Goal: Information Seeking & Learning: Learn about a topic

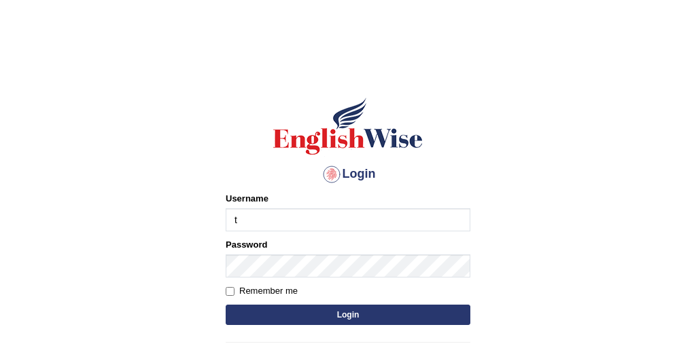
type input "Tandinchoden"
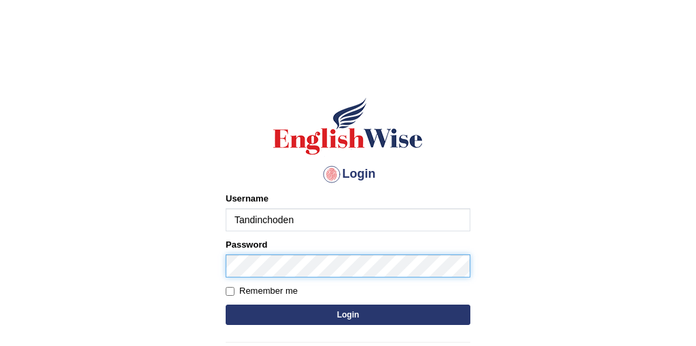
click at [226, 305] on button "Login" at bounding box center [348, 315] width 245 height 20
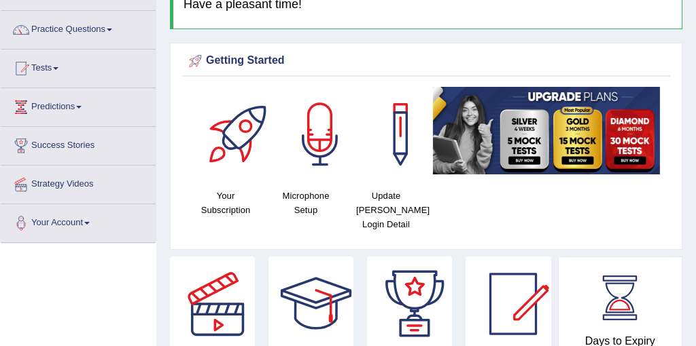
scroll to position [96, 0]
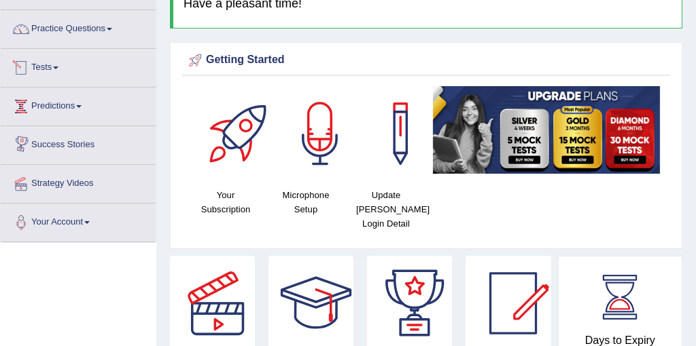
click at [56, 72] on link "Tests" at bounding box center [78, 66] width 155 height 34
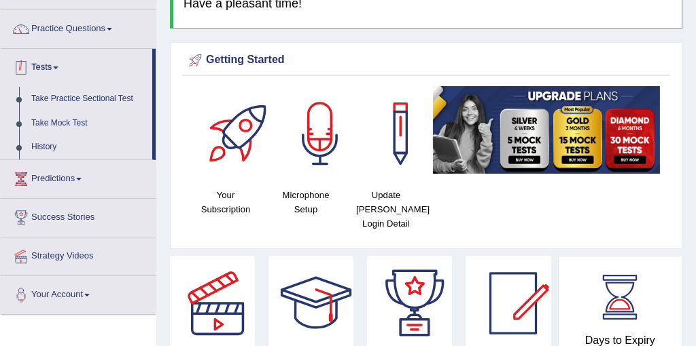
scroll to position [77, 0]
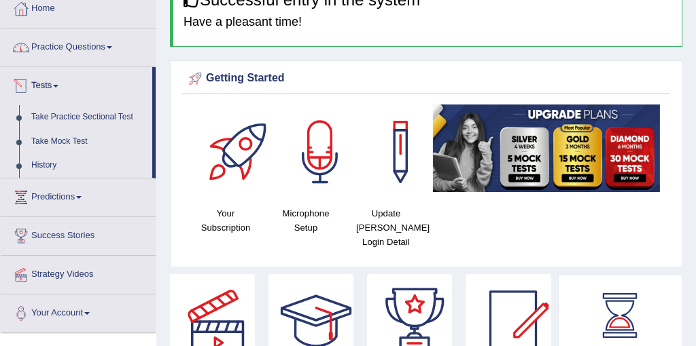
click at [77, 52] on link "Practice Questions" at bounding box center [78, 46] width 155 height 34
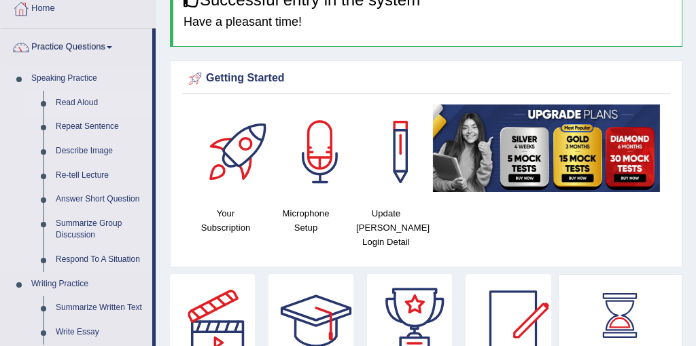
click at [79, 101] on link "Read Aloud" at bounding box center [101, 103] width 103 height 24
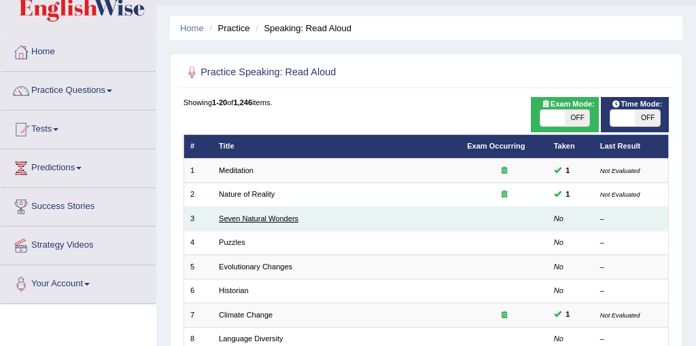
scroll to position [20, 0]
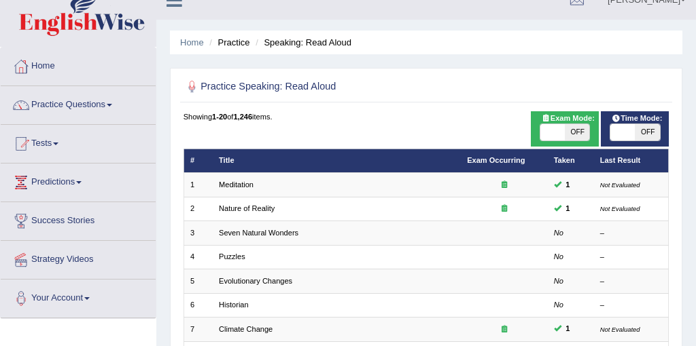
click at [634, 133] on span "OFF" at bounding box center [646, 132] width 24 height 16
checkbox input "true"
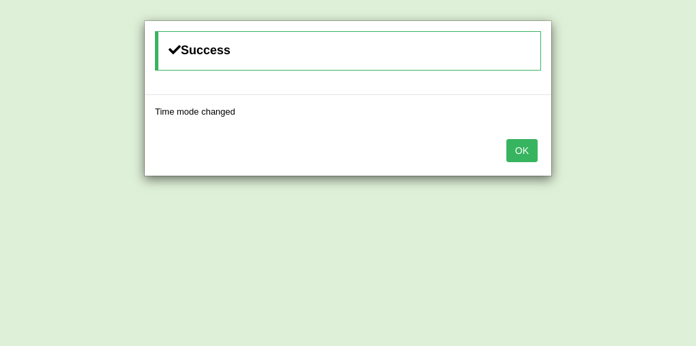
click at [519, 157] on button "OK" at bounding box center [521, 150] width 31 height 23
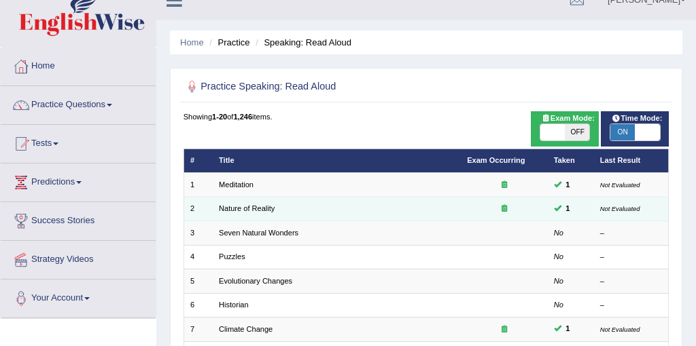
scroll to position [50, 0]
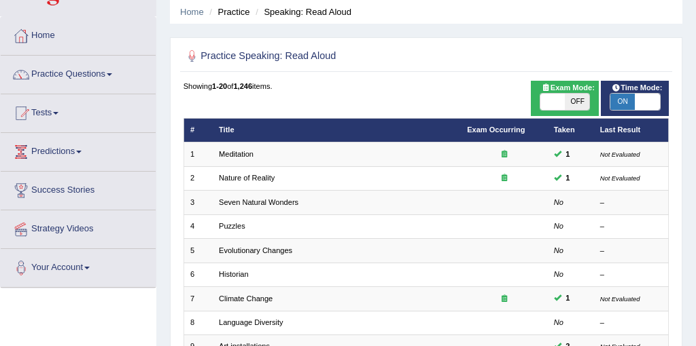
click at [556, 103] on span at bounding box center [552, 102] width 24 height 16
checkbox input "true"
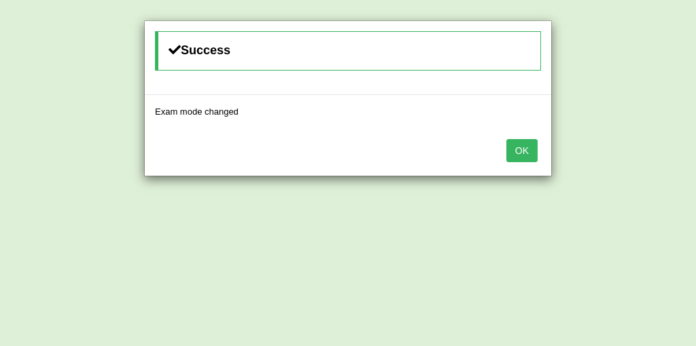
click at [520, 151] on button "OK" at bounding box center [521, 150] width 31 height 23
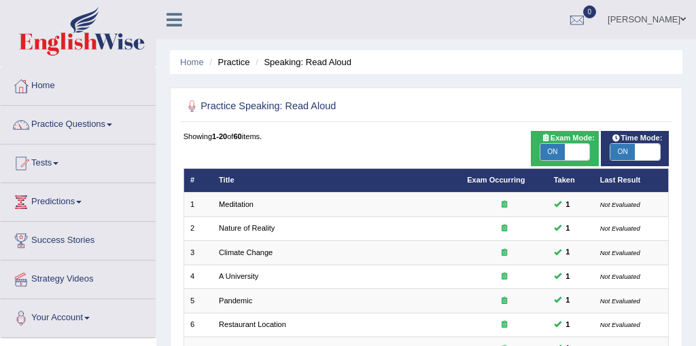
click at [578, 152] on span at bounding box center [577, 152] width 24 height 16
checkbox input "false"
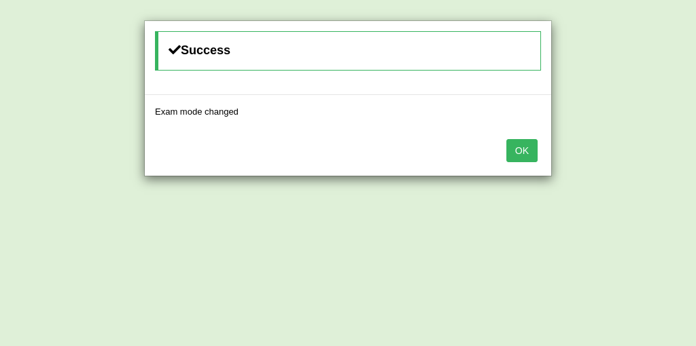
click at [529, 151] on button "OK" at bounding box center [521, 150] width 31 height 23
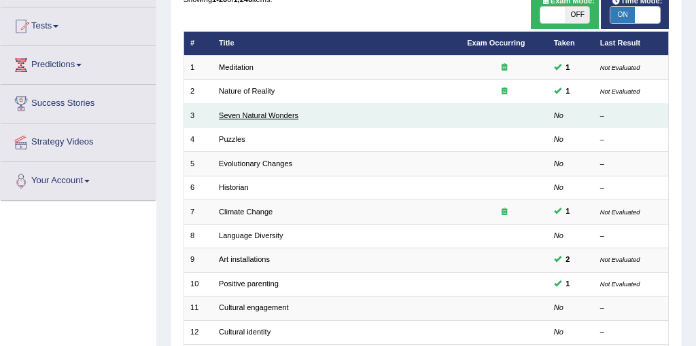
scroll to position [90, 0]
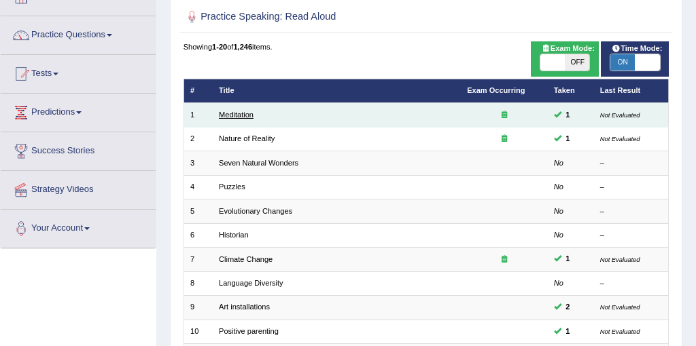
click at [243, 113] on link "Meditation" at bounding box center [236, 115] width 35 height 8
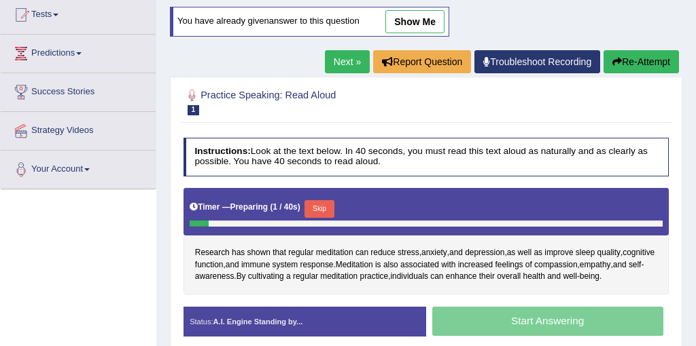
scroll to position [172, 0]
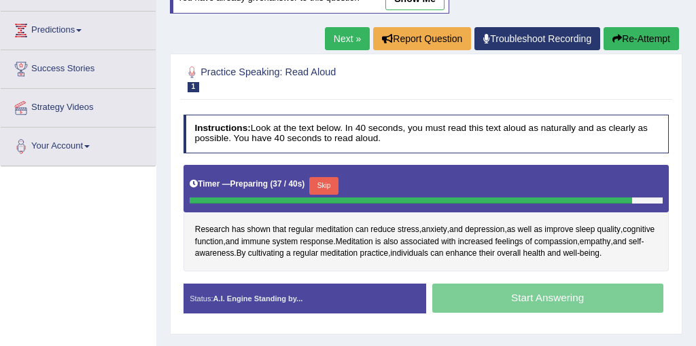
click at [329, 183] on button "Skip" at bounding box center [323, 186] width 29 height 18
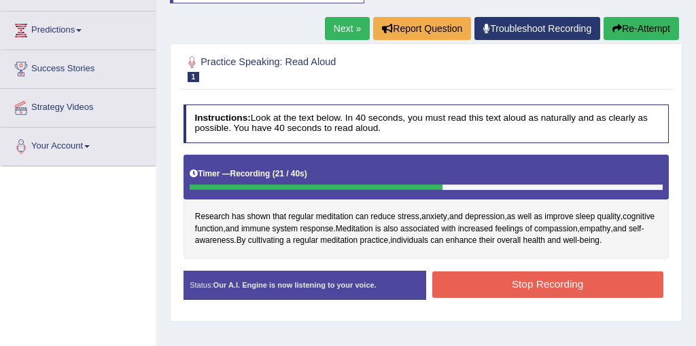
click at [555, 281] on button "Stop Recording" at bounding box center [547, 285] width 231 height 26
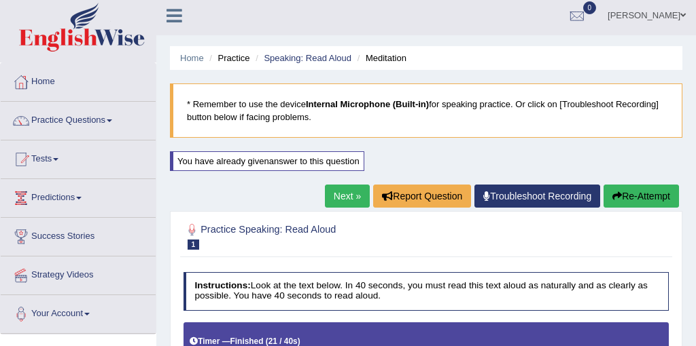
scroll to position [0, 0]
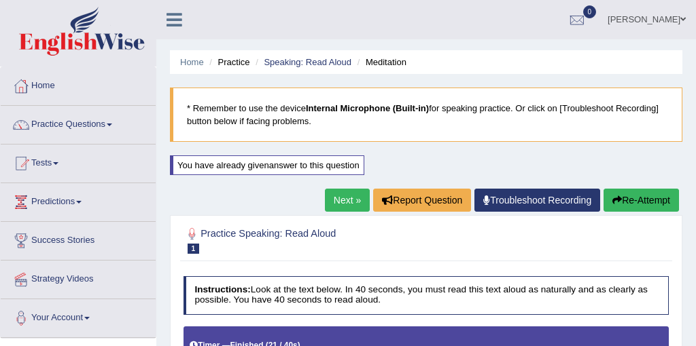
click at [342, 198] on link "Next »" at bounding box center [347, 200] width 45 height 23
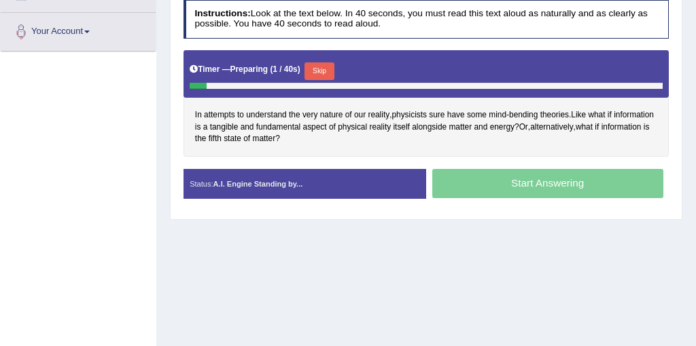
scroll to position [287, 0]
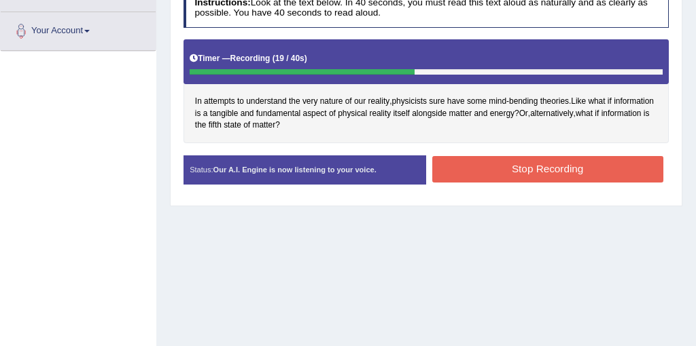
click at [552, 156] on button "Stop Recording" at bounding box center [547, 169] width 231 height 26
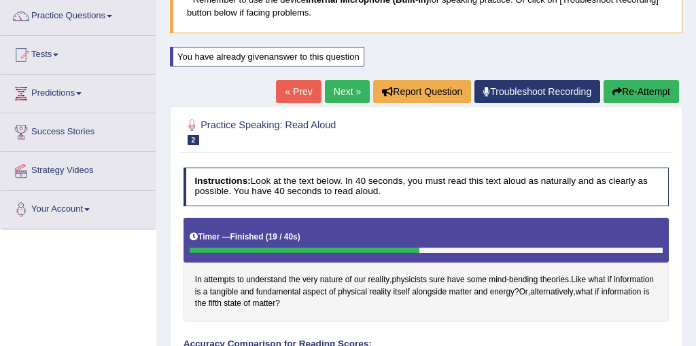
scroll to position [91, 0]
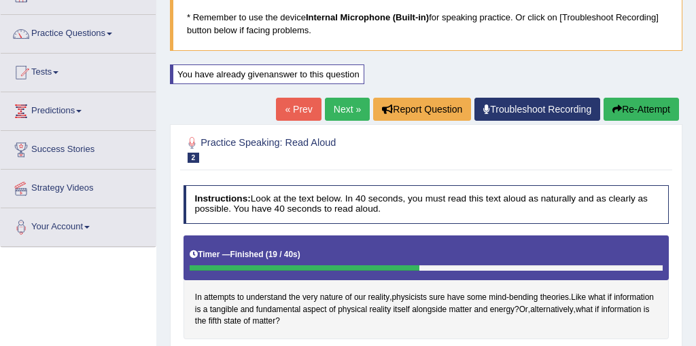
click at [329, 106] on link "Next »" at bounding box center [347, 109] width 45 height 23
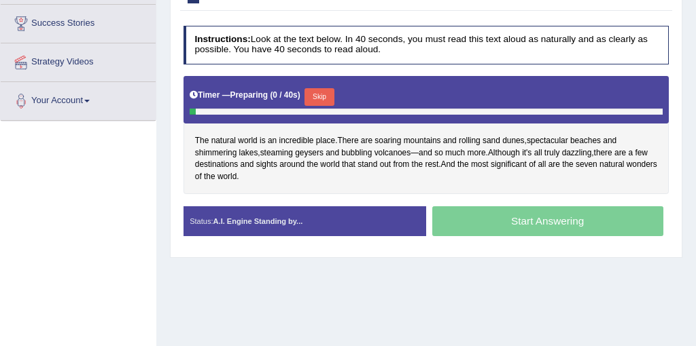
scroll to position [257, 0]
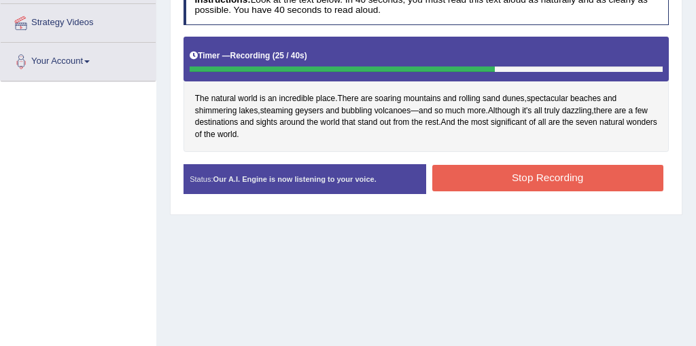
click at [543, 183] on button "Stop Recording" at bounding box center [547, 178] width 231 height 26
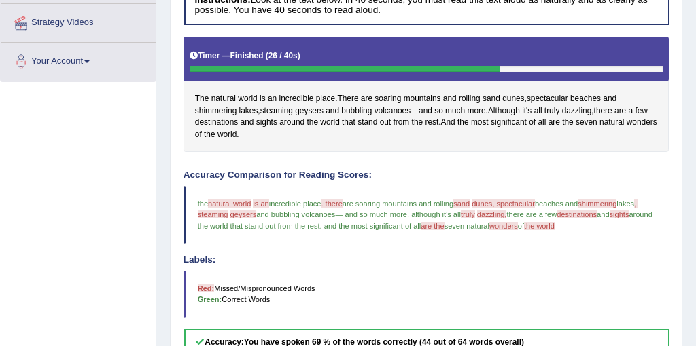
click at [497, 204] on span "dunes, spectacular" at bounding box center [502, 204] width 63 height 8
click at [516, 99] on span "dunes" at bounding box center [513, 99] width 22 height 12
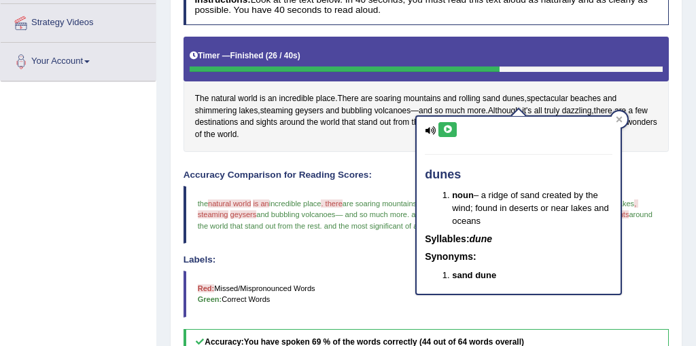
click at [446, 128] on icon at bounding box center [447, 130] width 10 height 8
click at [499, 192] on li "noun – a ridge of sand created by the wind; found in deserts or near lakes and …" at bounding box center [532, 208] width 160 height 39
click at [545, 99] on span "spectacular" at bounding box center [546, 99] width 41 height 12
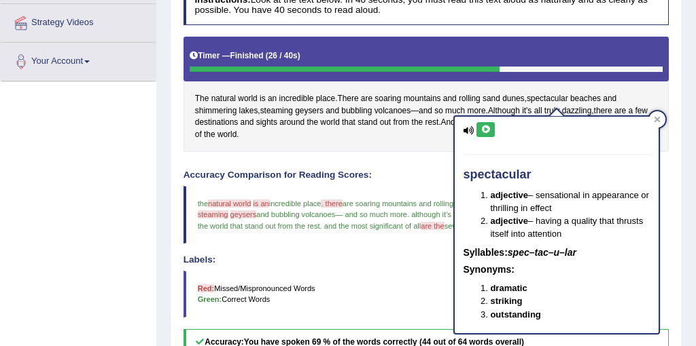
click at [482, 130] on icon at bounding box center [485, 130] width 10 height 8
click at [591, 96] on span "beaches" at bounding box center [585, 99] width 31 height 12
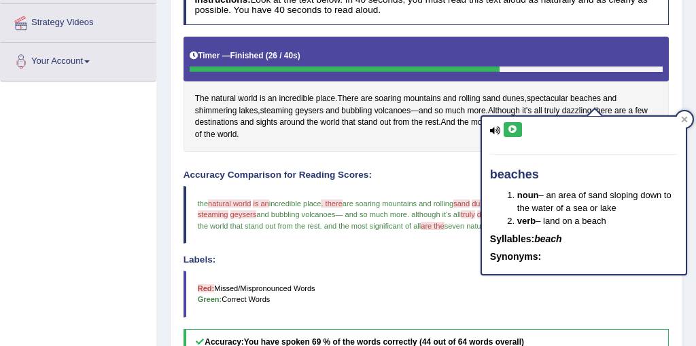
click at [517, 127] on button at bounding box center [512, 129] width 18 height 15
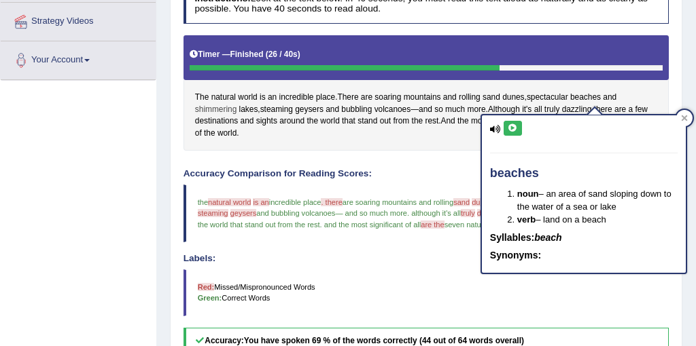
click at [221, 109] on span "shimmering" at bounding box center [215, 110] width 41 height 12
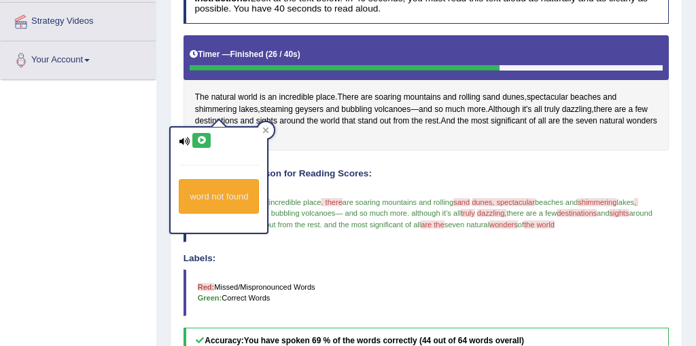
click at [207, 139] on button at bounding box center [201, 140] width 18 height 15
click at [200, 139] on icon at bounding box center [201, 141] width 10 height 8
click at [313, 157] on div "Instructions: Look at the text below. In 40 seconds, you must read this text al…" at bounding box center [425, 275] width 491 height 592
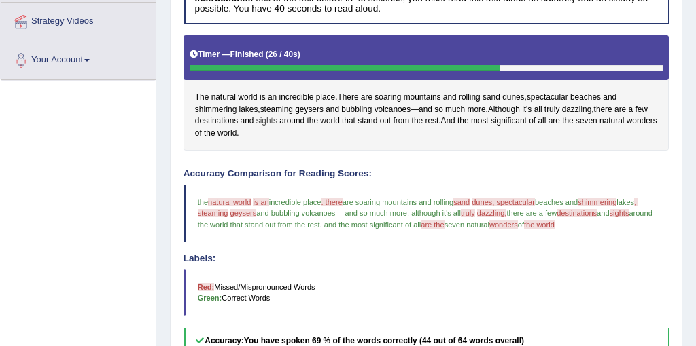
click at [277, 124] on span "sights" at bounding box center [266, 121] width 21 height 12
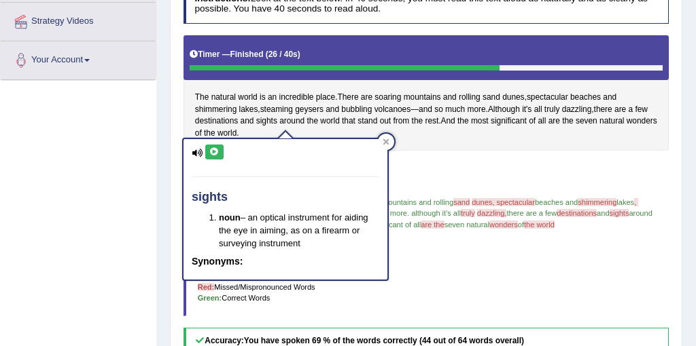
click at [219, 151] on button at bounding box center [214, 152] width 18 height 15
click at [217, 153] on icon at bounding box center [214, 152] width 10 height 8
click at [272, 108] on span "steaming" at bounding box center [276, 110] width 33 height 12
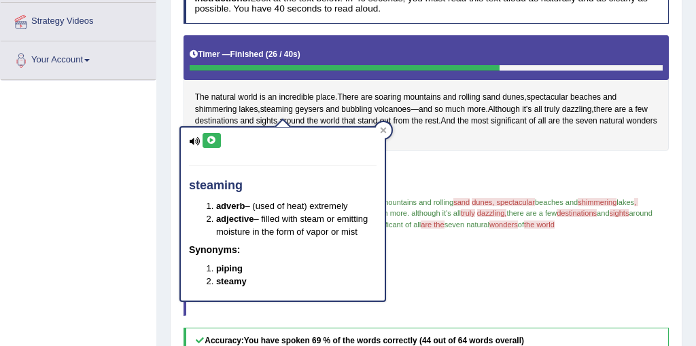
click at [213, 138] on icon at bounding box center [212, 141] width 10 height 8
click at [313, 111] on span "geysers" at bounding box center [309, 110] width 29 height 12
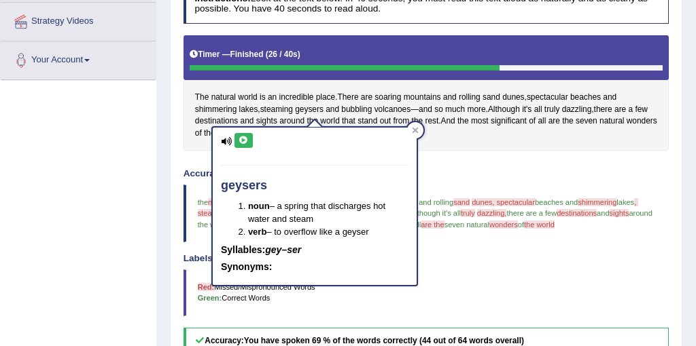
click at [249, 135] on button at bounding box center [243, 140] width 18 height 15
click at [359, 104] on span "bubbling" at bounding box center [356, 110] width 31 height 12
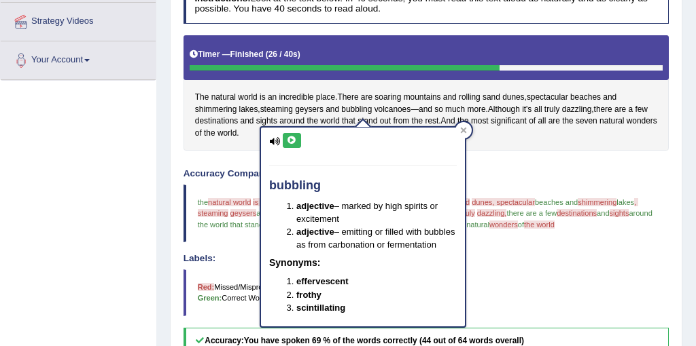
click at [291, 134] on button at bounding box center [292, 140] width 18 height 15
click at [543, 157] on div "Instructions: Look at the text below. In 40 seconds, you must read this text al…" at bounding box center [425, 275] width 491 height 592
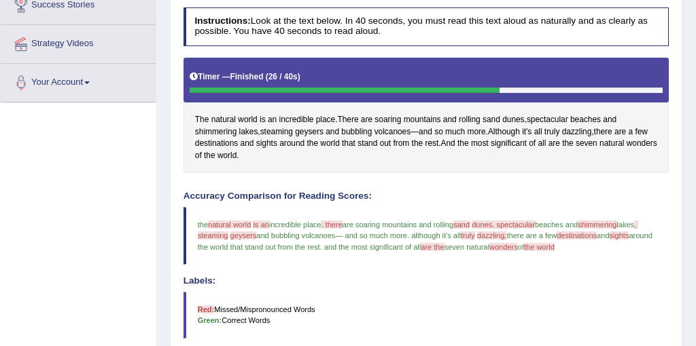
scroll to position [139, 0]
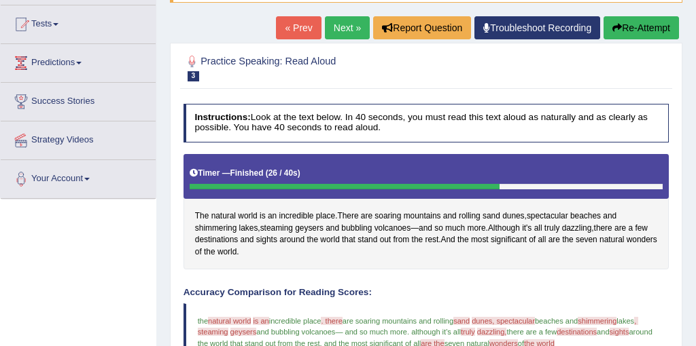
click at [326, 23] on link "Next »" at bounding box center [347, 27] width 45 height 23
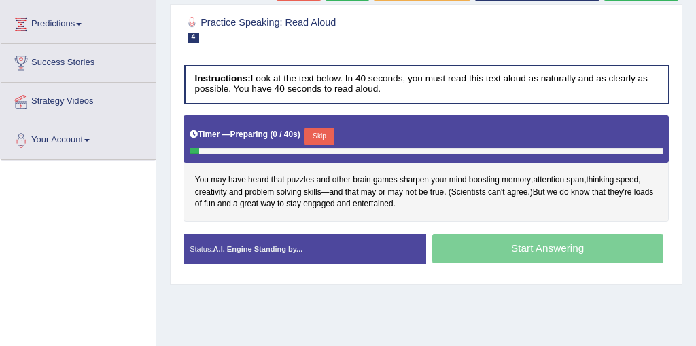
scroll to position [195, 0]
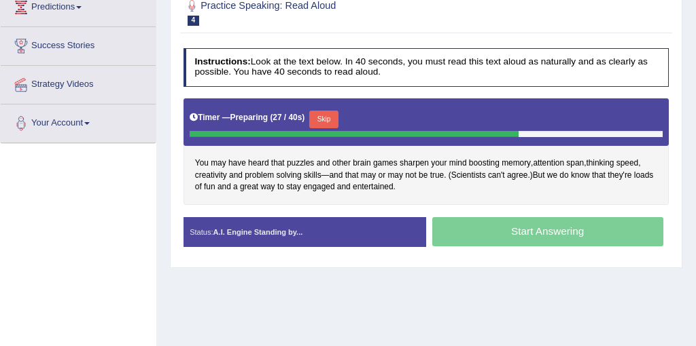
click at [332, 124] on button "Skip" at bounding box center [323, 120] width 29 height 18
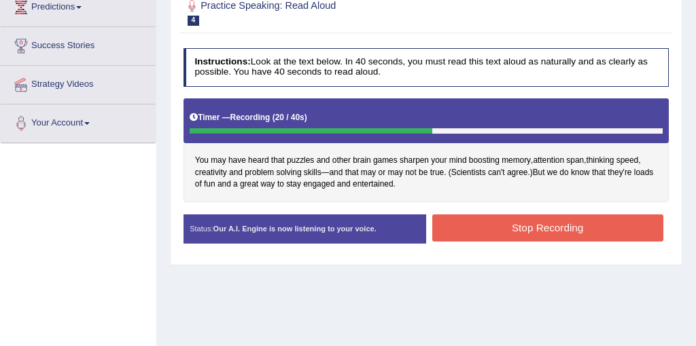
click at [548, 227] on button "Stop Recording" at bounding box center [547, 228] width 231 height 26
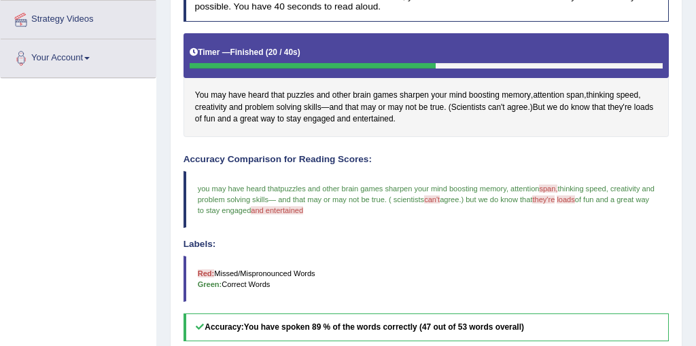
scroll to position [122, 0]
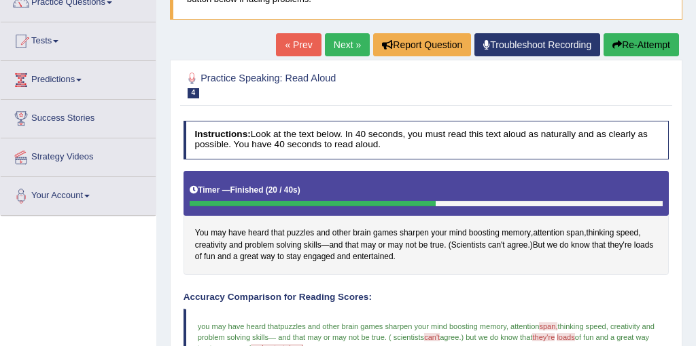
click at [338, 41] on link "Next »" at bounding box center [347, 44] width 45 height 23
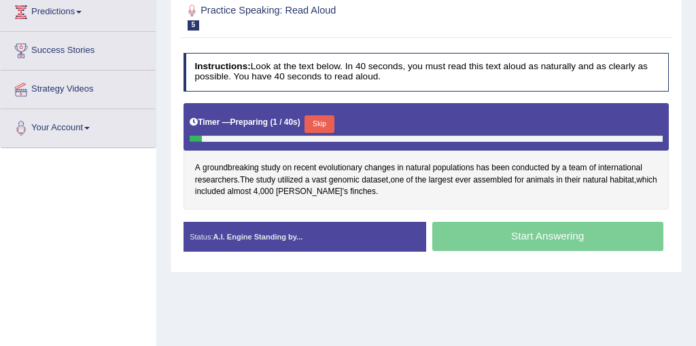
scroll to position [195, 0]
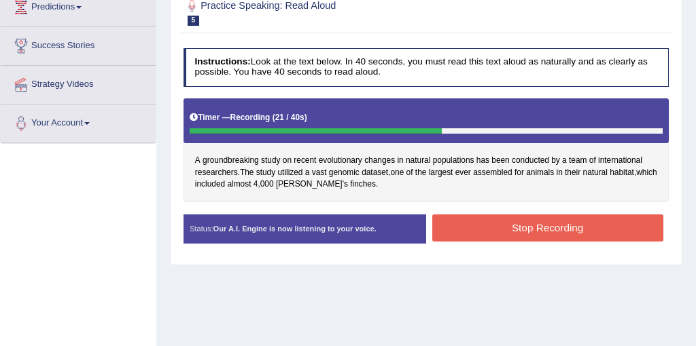
click at [579, 245] on div "Status: Our A.I. Engine is now listening to your voice. Start Answering Stop Re…" at bounding box center [426, 235] width 486 height 41
click at [572, 237] on button "Stop Recording" at bounding box center [547, 228] width 231 height 26
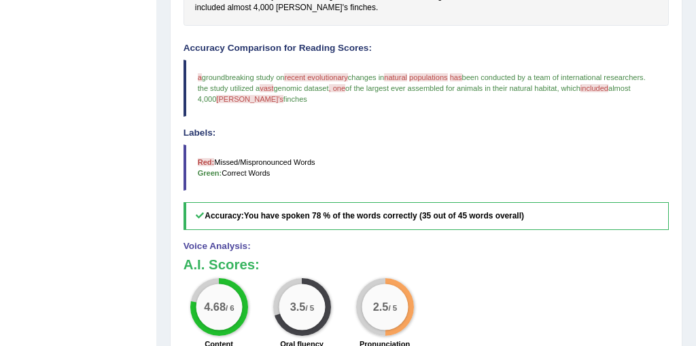
scroll to position [243, 0]
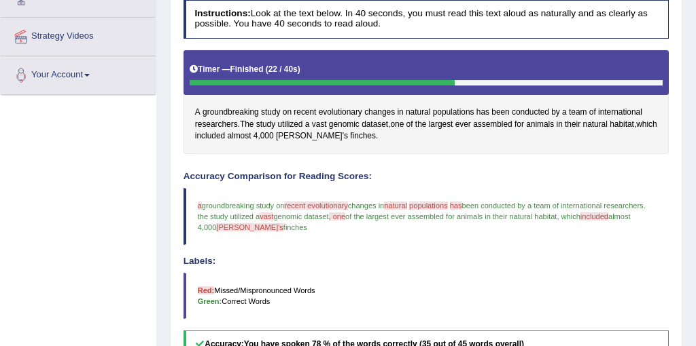
click at [311, 128] on div "A groundbreaking study on recent evolutionary changes in natural populations ha…" at bounding box center [426, 102] width 486 height 104
click at [311, 136] on span "[PERSON_NAME]'s" at bounding box center [312, 136] width 72 height 12
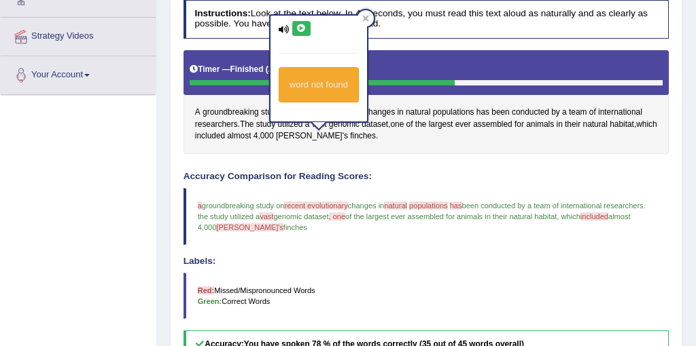
click at [302, 27] on icon at bounding box center [301, 28] width 10 height 8
click at [302, 29] on icon at bounding box center [301, 28] width 10 height 8
click at [303, 30] on icon at bounding box center [301, 28] width 10 height 8
click at [399, 139] on div "A groundbreaking study on recent evolutionary changes in natural populations ha…" at bounding box center [426, 102] width 486 height 104
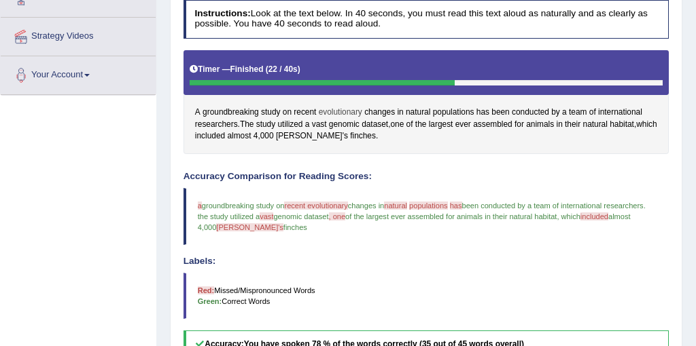
click at [349, 108] on span "evolutionary" at bounding box center [340, 113] width 43 height 12
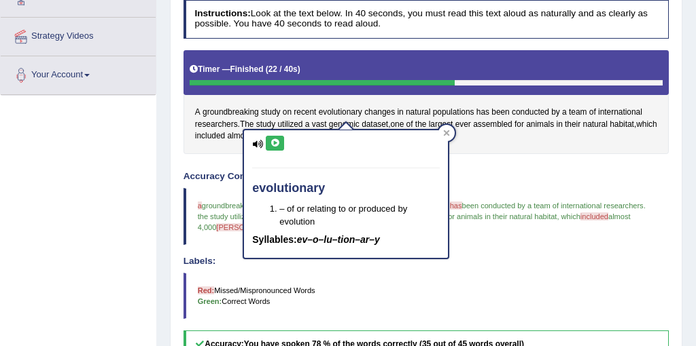
click at [280, 138] on button at bounding box center [275, 143] width 18 height 15
click at [272, 145] on icon at bounding box center [275, 143] width 10 height 8
click at [496, 175] on h4 "Accuracy Comparison for Reading Scores:" at bounding box center [426, 177] width 486 height 10
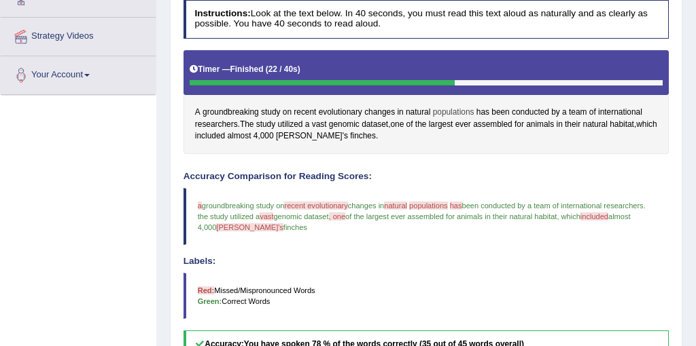
click at [455, 112] on span "populations" at bounding box center [453, 113] width 41 height 12
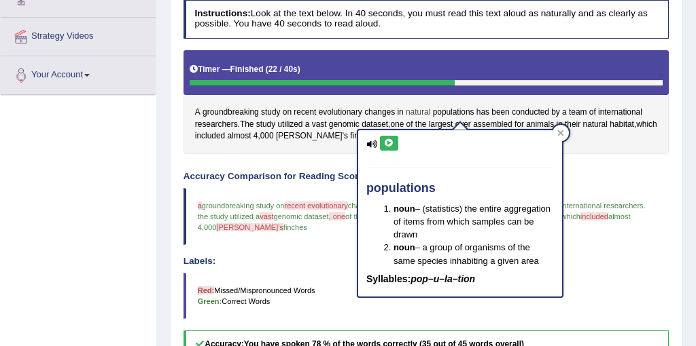
click at [425, 114] on span "natural" at bounding box center [418, 113] width 24 height 12
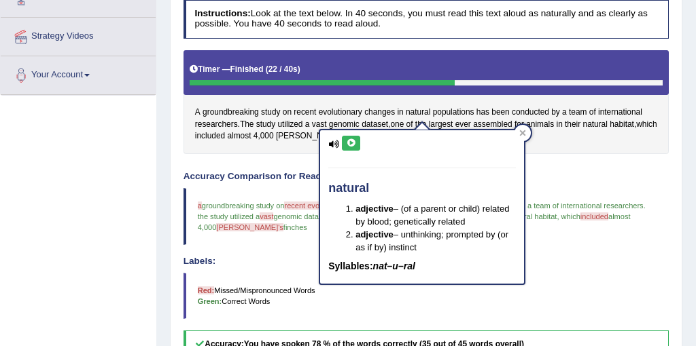
click at [352, 141] on icon at bounding box center [351, 143] width 10 height 8
click at [553, 138] on div "A groundbreaking study on recent evolutionary changes in natural populations ha…" at bounding box center [426, 102] width 486 height 104
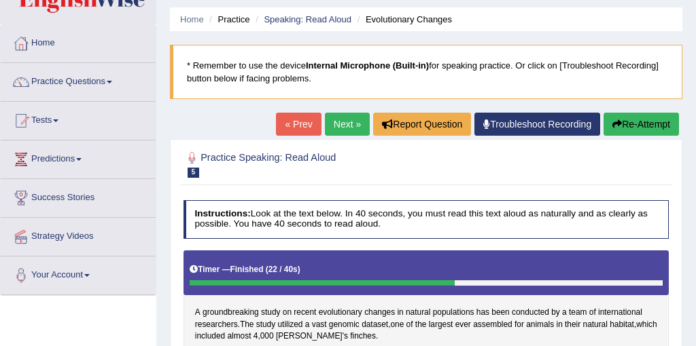
scroll to position [41, 0]
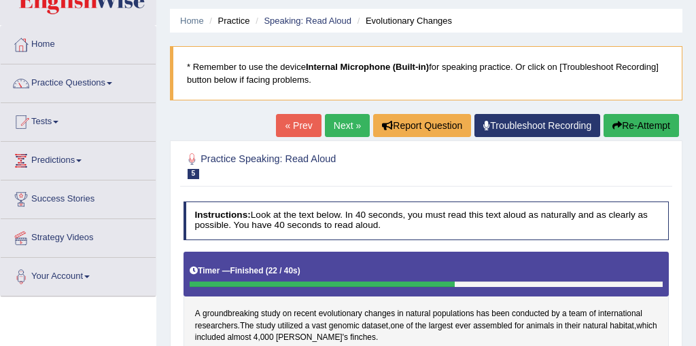
click at [334, 122] on link "Next »" at bounding box center [347, 125] width 45 height 23
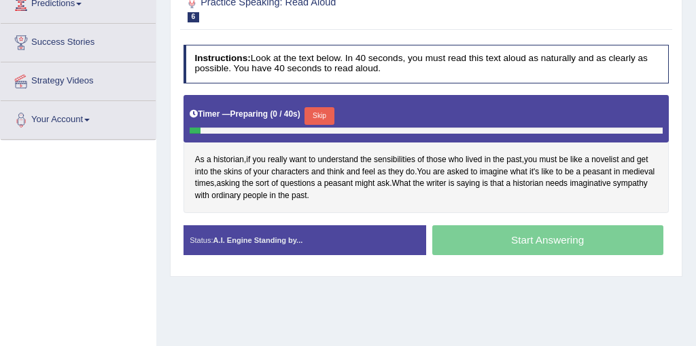
scroll to position [204, 0]
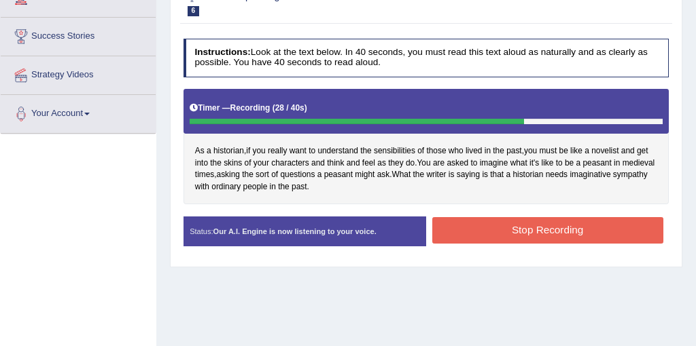
click at [543, 229] on button "Stop Recording" at bounding box center [547, 230] width 231 height 26
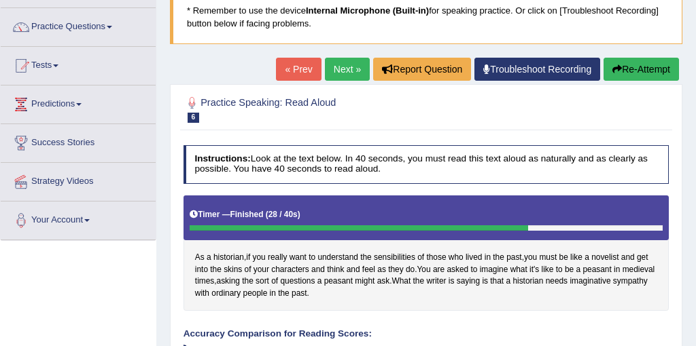
scroll to position [79, 0]
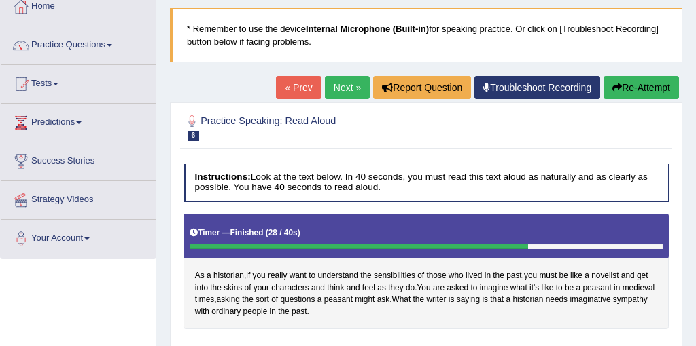
click at [334, 88] on link "Next »" at bounding box center [347, 87] width 45 height 23
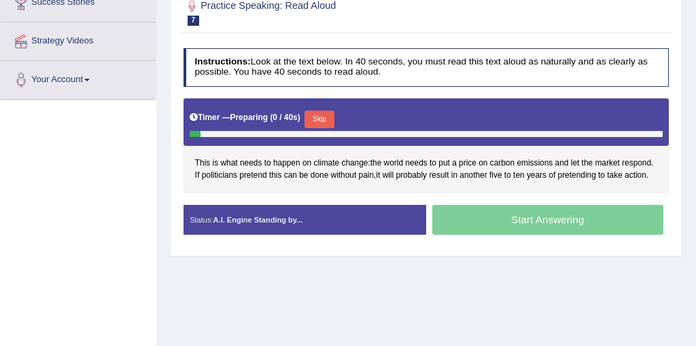
scroll to position [245, 0]
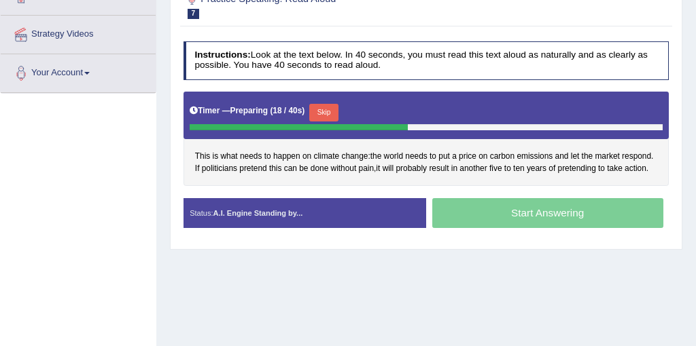
click at [335, 112] on button "Skip" at bounding box center [323, 113] width 29 height 18
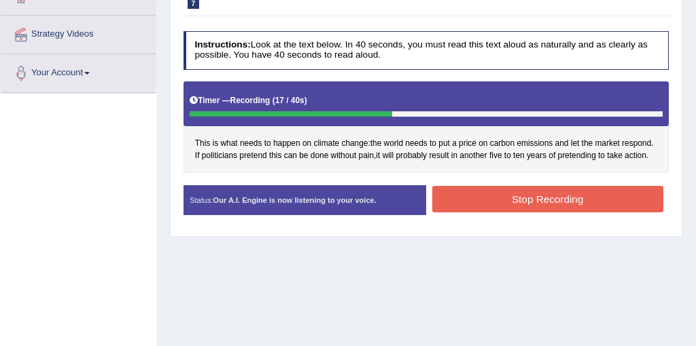
click at [526, 213] on button "Stop Recording" at bounding box center [547, 199] width 231 height 26
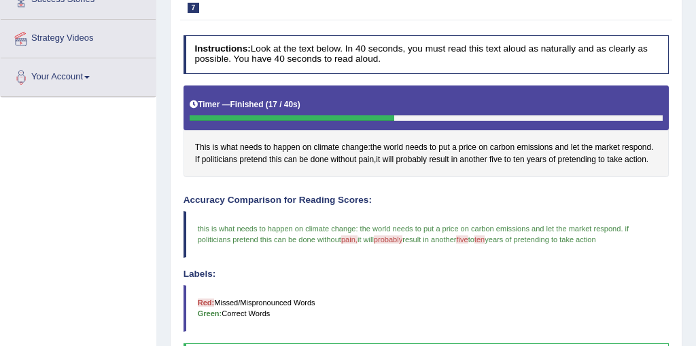
scroll to position [127, 0]
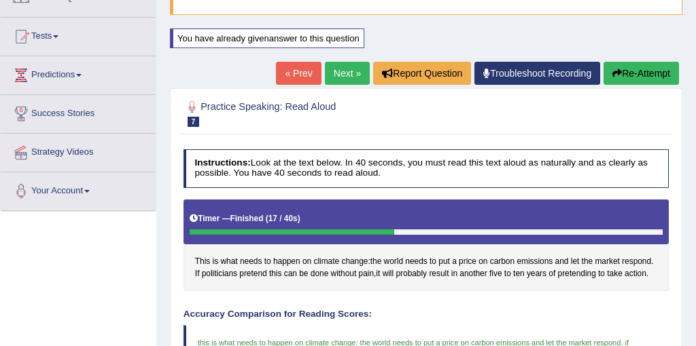
click at [338, 72] on link "Next »" at bounding box center [347, 73] width 45 height 23
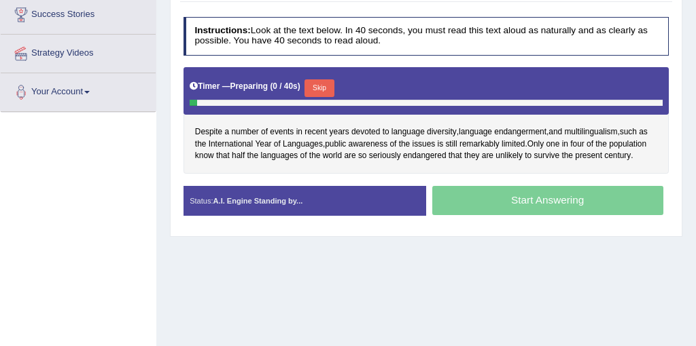
scroll to position [226, 0]
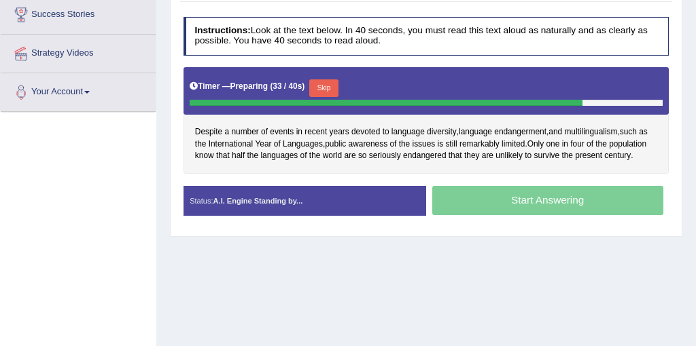
click at [519, 199] on div "Start Answering" at bounding box center [547, 202] width 243 height 33
click at [336, 88] on button "Skip" at bounding box center [323, 88] width 29 height 18
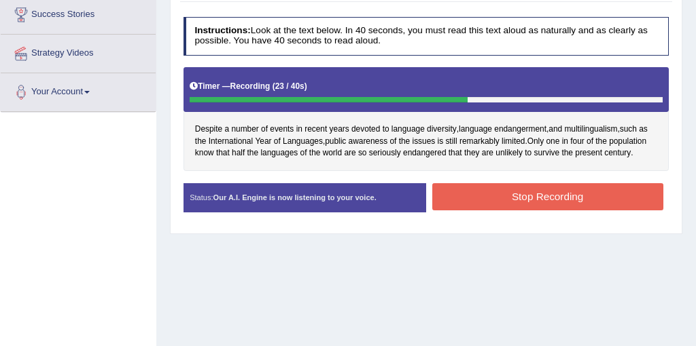
click at [547, 198] on button "Stop Recording" at bounding box center [547, 196] width 231 height 26
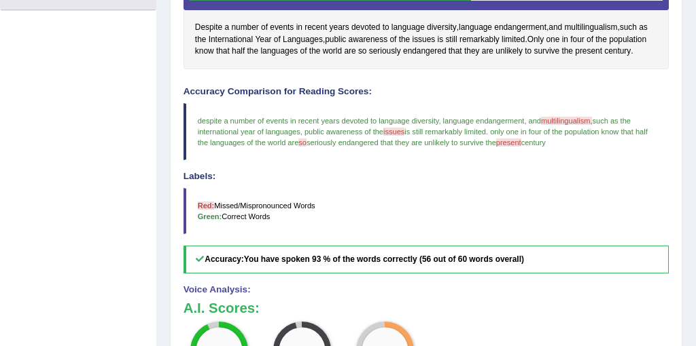
scroll to position [268, 0]
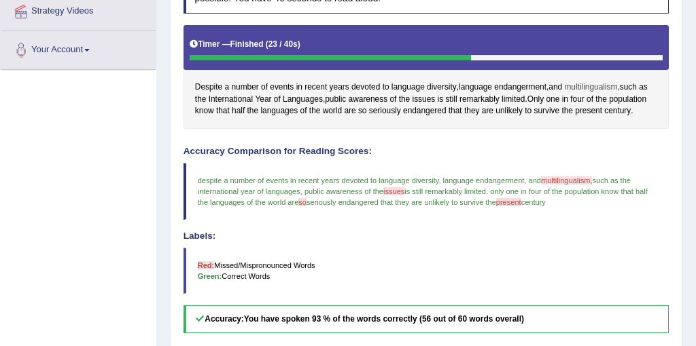
click at [589, 82] on span "multilingualism" at bounding box center [590, 88] width 53 height 12
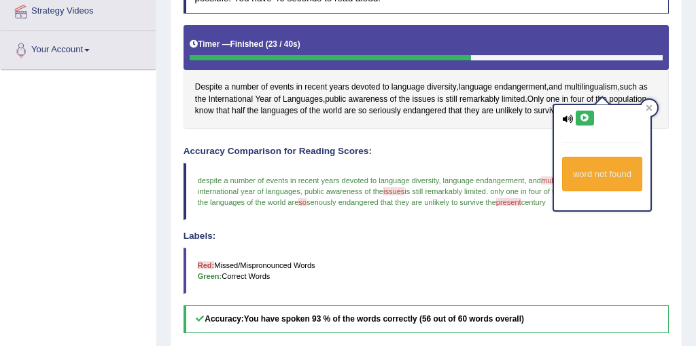
click at [579, 115] on icon at bounding box center [584, 118] width 10 height 8
click at [562, 119] on icon at bounding box center [567, 119] width 11 height 9
click at [588, 119] on icon at bounding box center [584, 118] width 10 height 8
click at [468, 150] on h4 "Accuracy Comparison for Reading Scores:" at bounding box center [426, 152] width 486 height 10
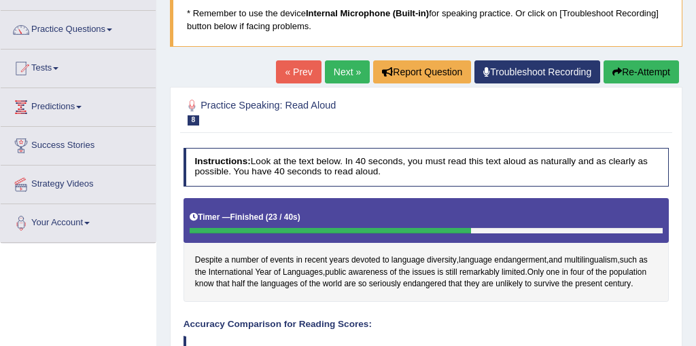
scroll to position [84, 0]
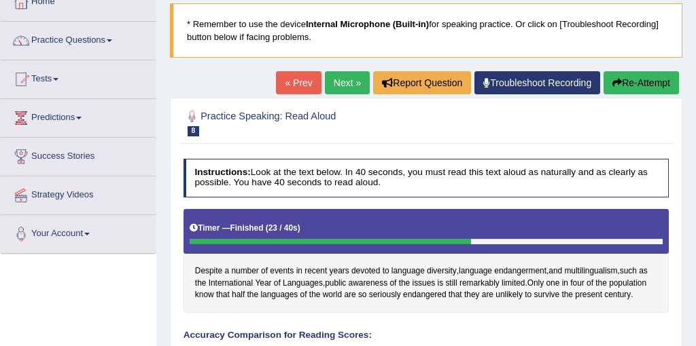
click at [344, 83] on link "Next »" at bounding box center [347, 82] width 45 height 23
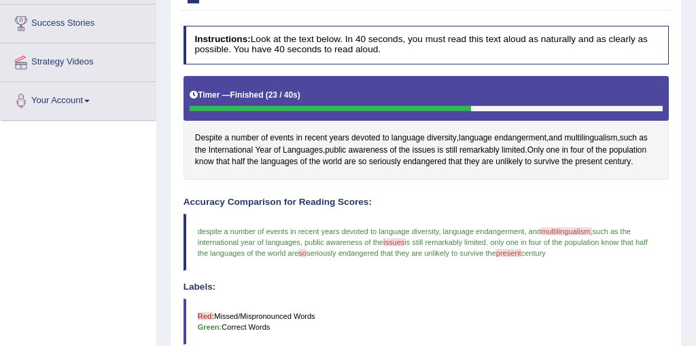
scroll to position [307, 0]
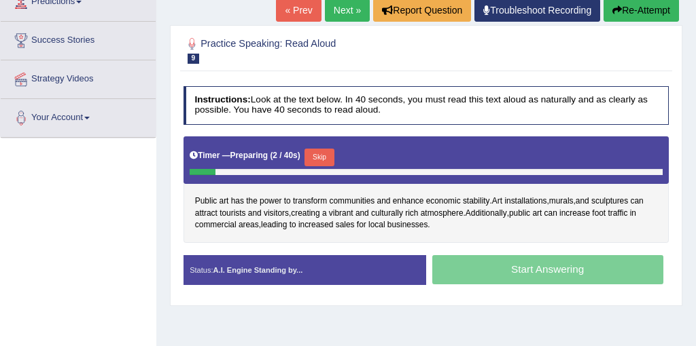
scroll to position [219, 0]
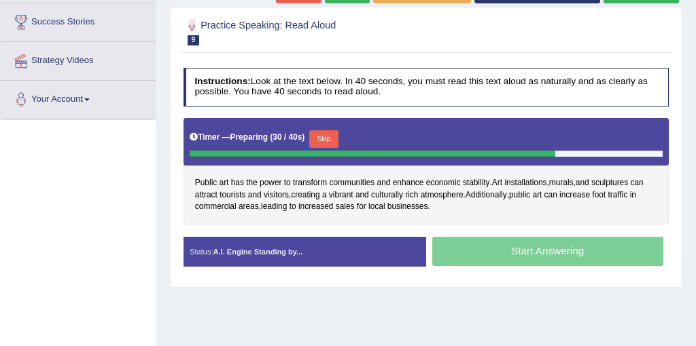
click at [332, 136] on button "Skip" at bounding box center [323, 139] width 29 height 18
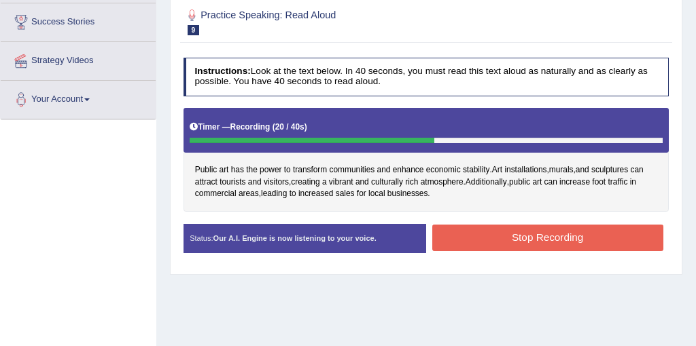
click at [487, 246] on button "Stop Recording" at bounding box center [547, 238] width 231 height 26
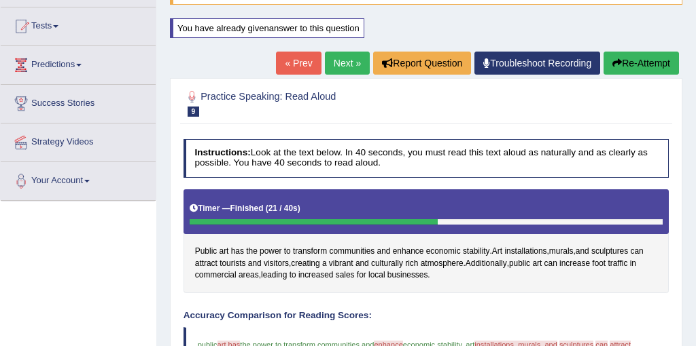
scroll to position [124, 0]
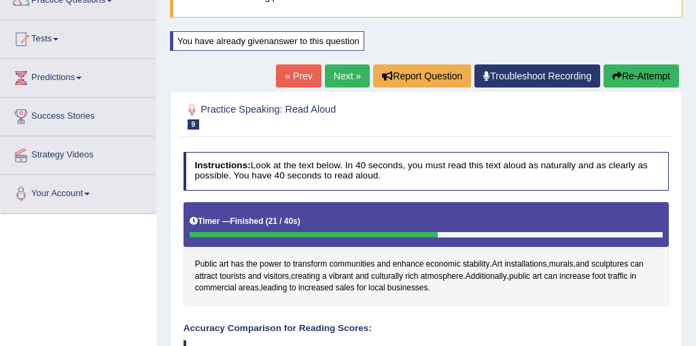
click at [333, 79] on link "Next »" at bounding box center [347, 76] width 45 height 23
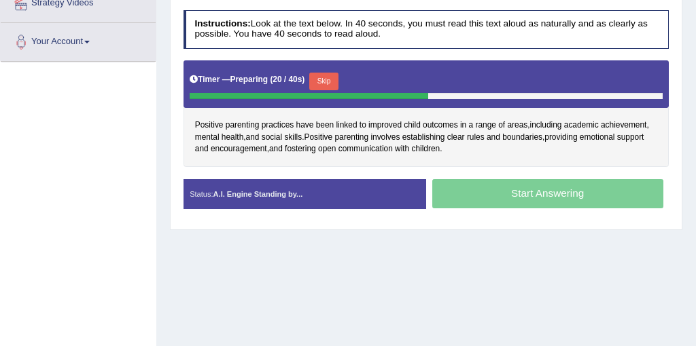
click at [334, 83] on button "Skip" at bounding box center [323, 82] width 29 height 18
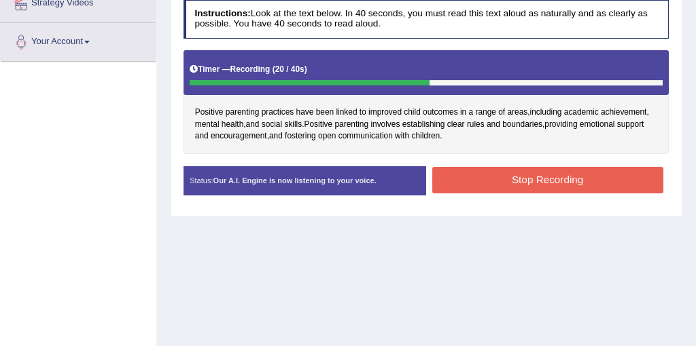
click at [522, 181] on button "Stop Recording" at bounding box center [547, 180] width 231 height 26
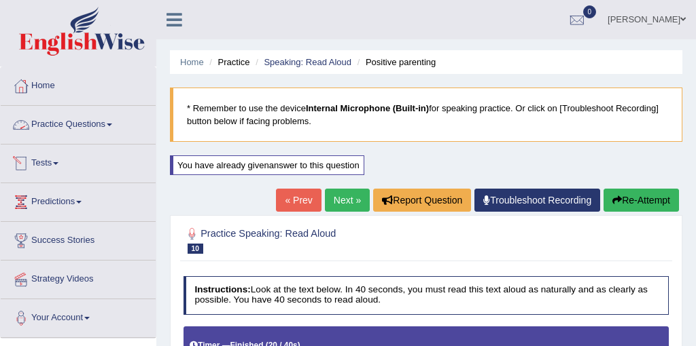
click at [87, 130] on link "Practice Questions" at bounding box center [78, 123] width 155 height 34
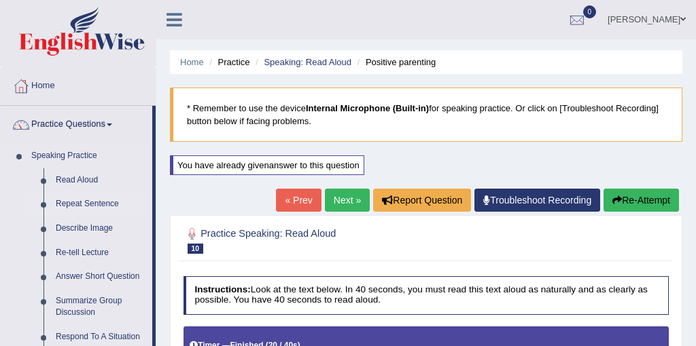
click at [78, 208] on link "Repeat Sentence" at bounding box center [101, 204] width 103 height 24
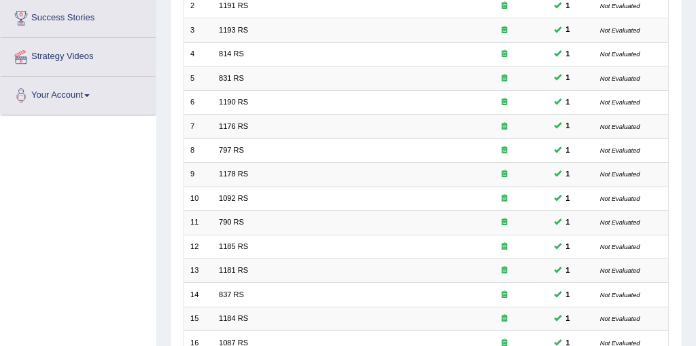
scroll to position [435, 0]
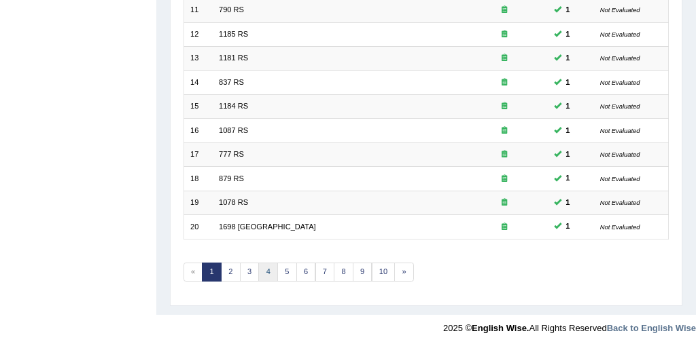
click at [270, 272] on link "4" at bounding box center [268, 272] width 20 height 19
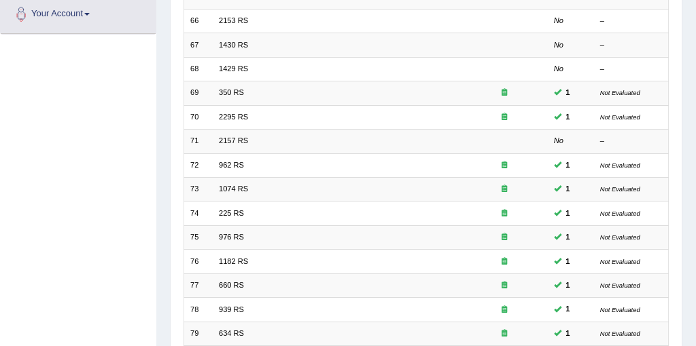
scroll to position [435, 0]
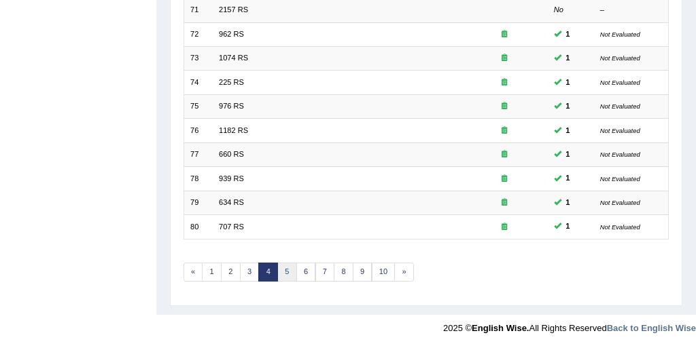
click at [287, 263] on link "5" at bounding box center [287, 272] width 20 height 19
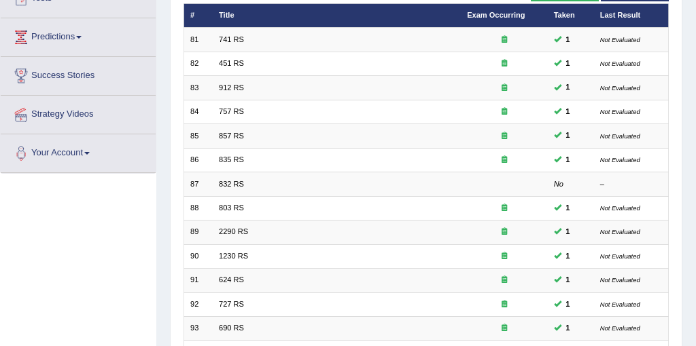
scroll to position [435, 0]
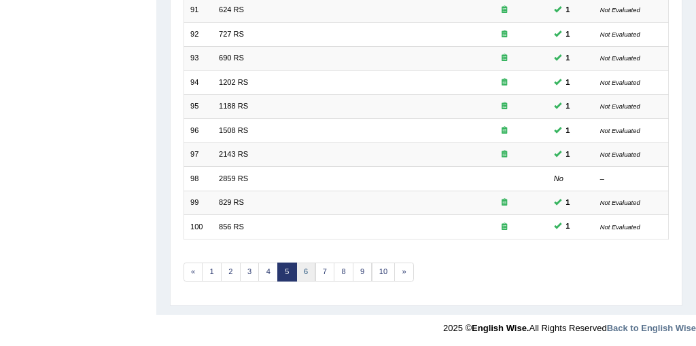
click at [300, 274] on link "6" at bounding box center [306, 272] width 20 height 19
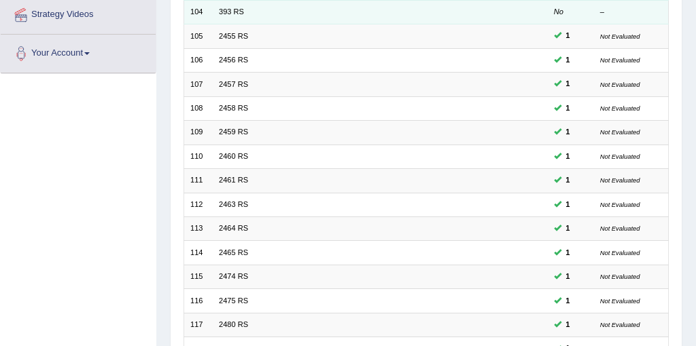
scroll to position [435, 0]
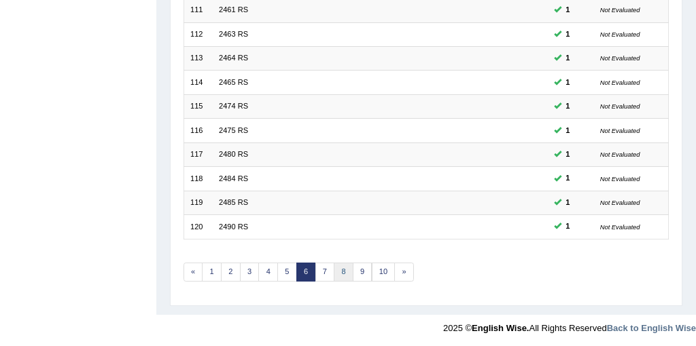
click at [345, 271] on link "8" at bounding box center [344, 272] width 20 height 19
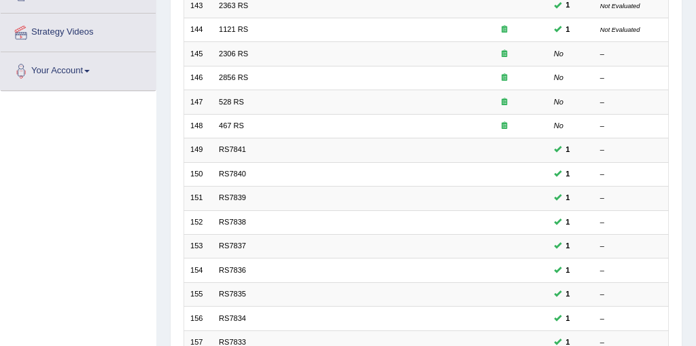
scroll to position [435, 0]
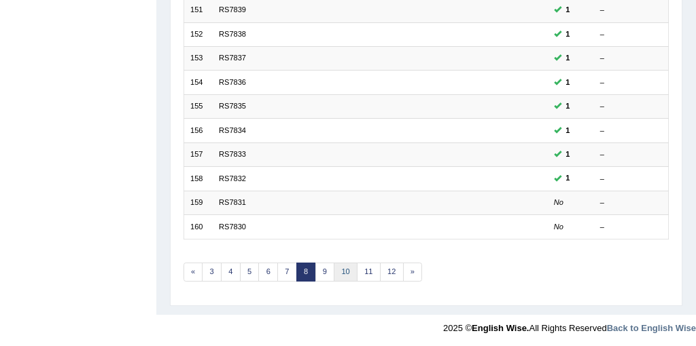
click at [348, 272] on link "10" at bounding box center [346, 272] width 24 height 19
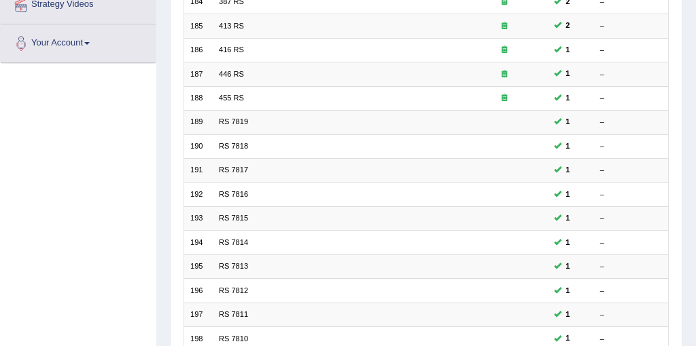
scroll to position [435, 0]
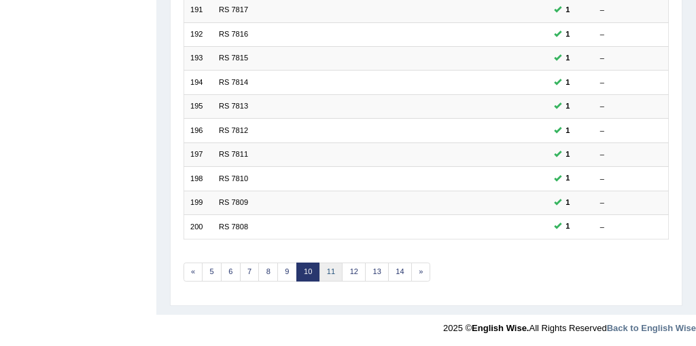
click at [328, 270] on link "11" at bounding box center [331, 272] width 24 height 19
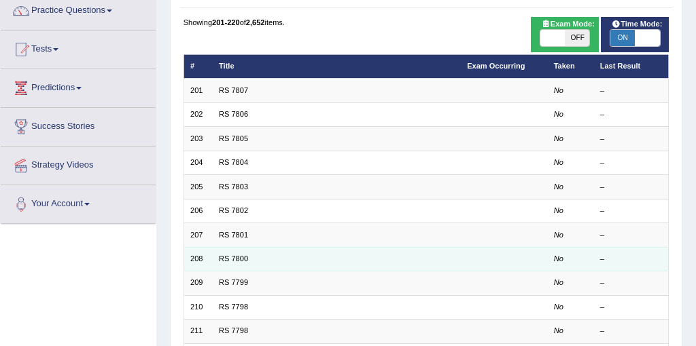
scroll to position [106, 0]
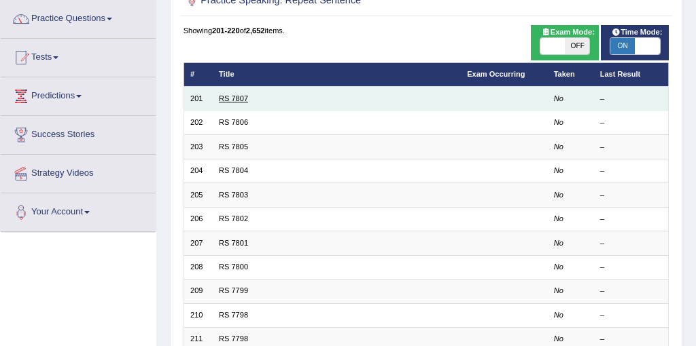
click at [233, 101] on link "RS 7807" at bounding box center [233, 98] width 29 height 8
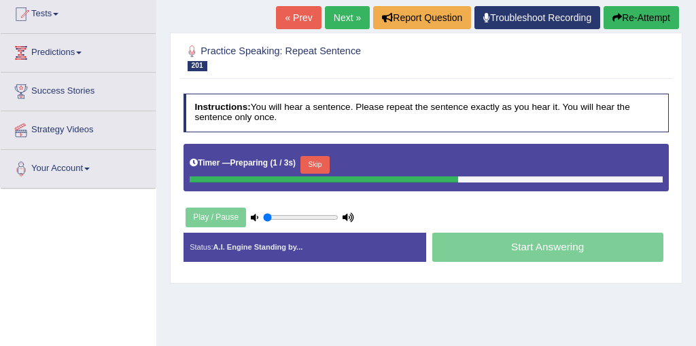
scroll to position [152, 0]
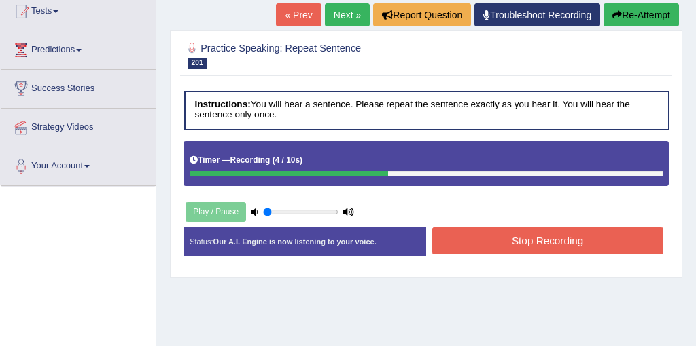
click at [466, 236] on button "Stop Recording" at bounding box center [547, 241] width 231 height 26
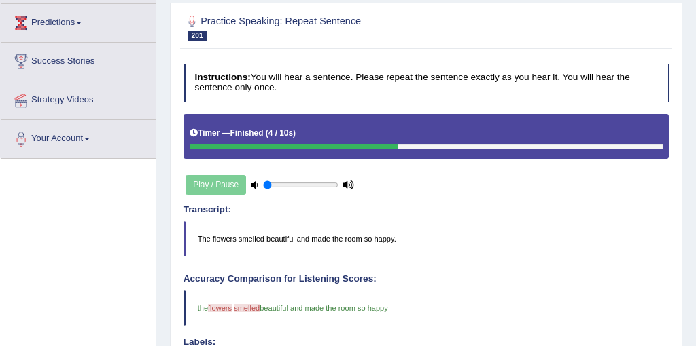
scroll to position [147, 0]
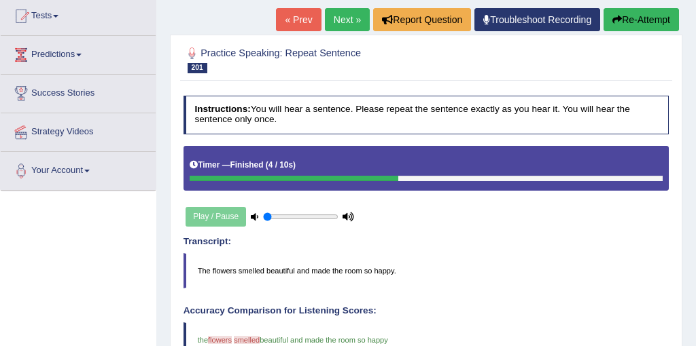
click at [336, 14] on link "Next »" at bounding box center [347, 19] width 45 height 23
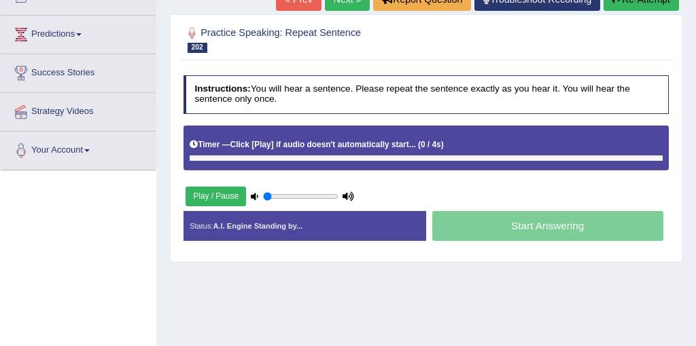
scroll to position [168, 0]
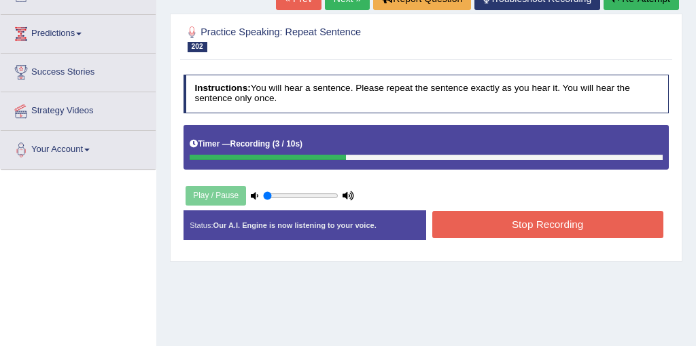
click at [558, 228] on button "Stop Recording" at bounding box center [547, 224] width 231 height 26
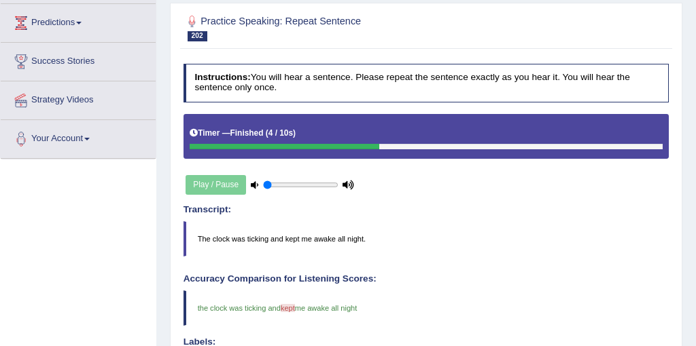
scroll to position [143, 0]
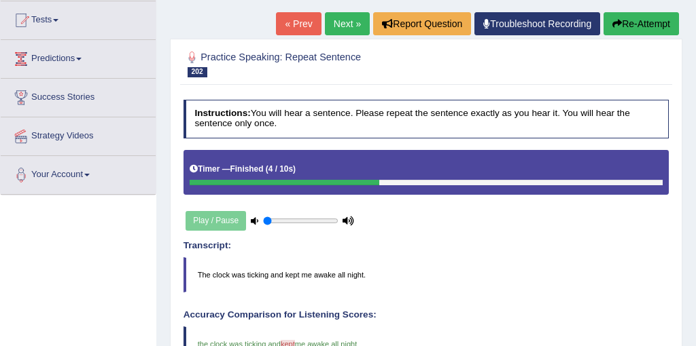
click at [340, 28] on link "Next »" at bounding box center [347, 23] width 45 height 23
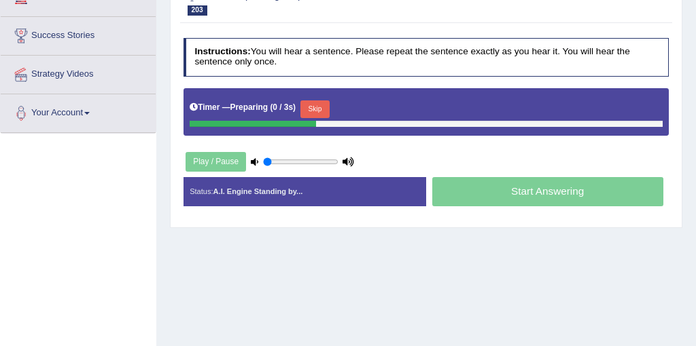
scroll to position [208, 0]
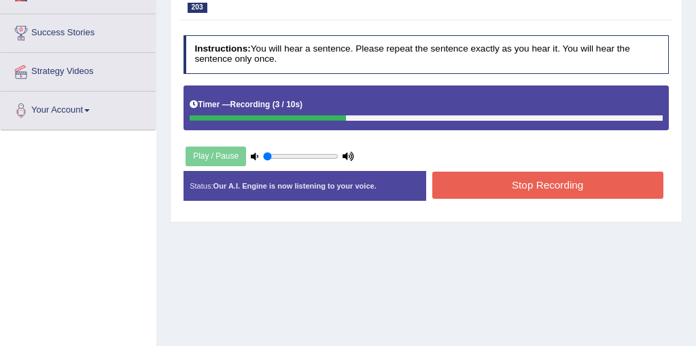
click at [486, 192] on button "Stop Recording" at bounding box center [547, 185] width 231 height 26
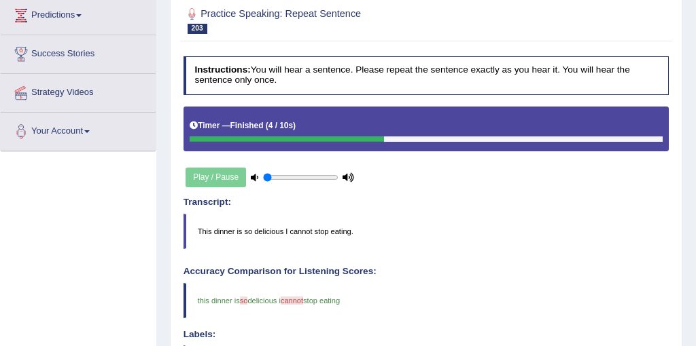
scroll to position [90, 0]
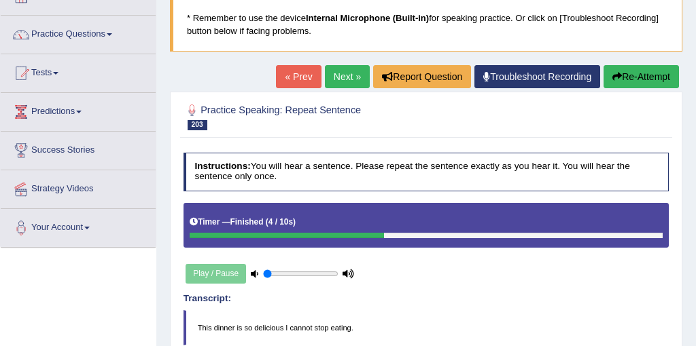
click at [344, 80] on link "Next »" at bounding box center [347, 76] width 45 height 23
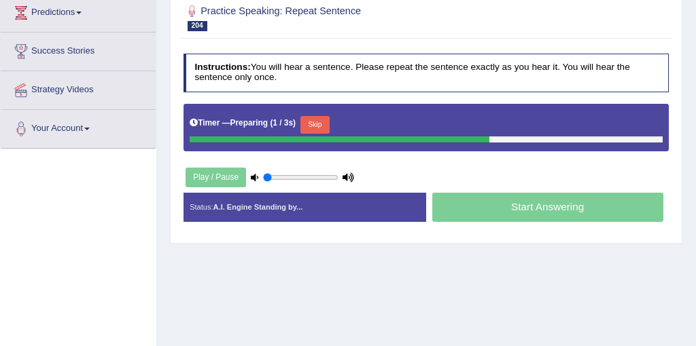
scroll to position [187, 0]
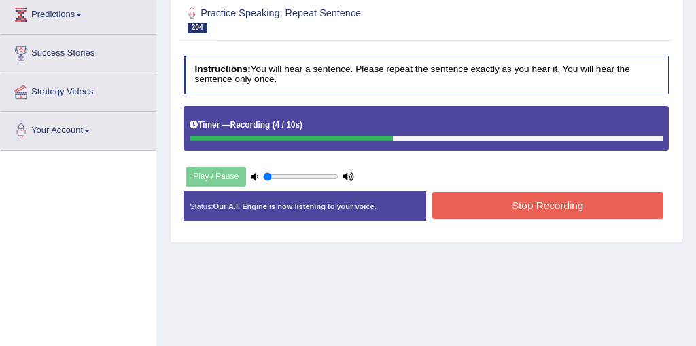
click at [577, 207] on button "Stop Recording" at bounding box center [547, 205] width 231 height 26
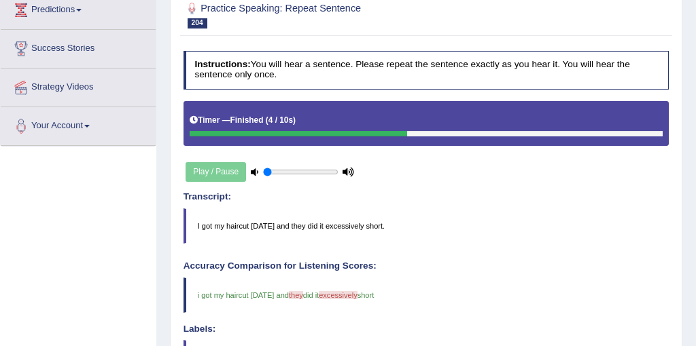
scroll to position [148, 0]
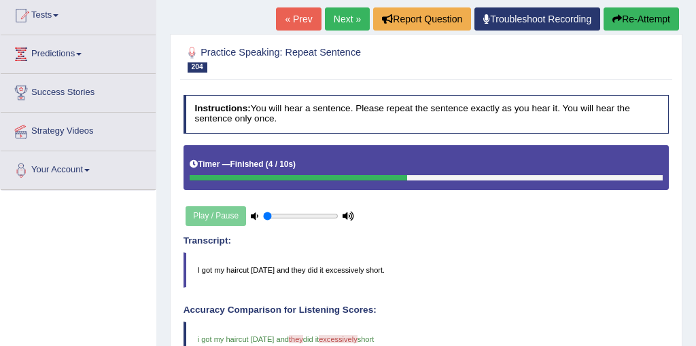
click at [340, 17] on link "Next »" at bounding box center [347, 18] width 45 height 23
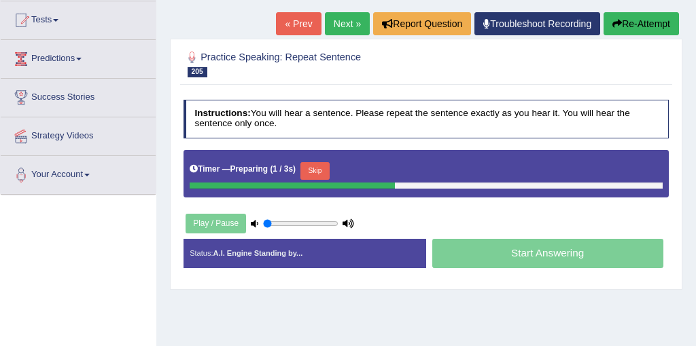
scroll to position [144, 0]
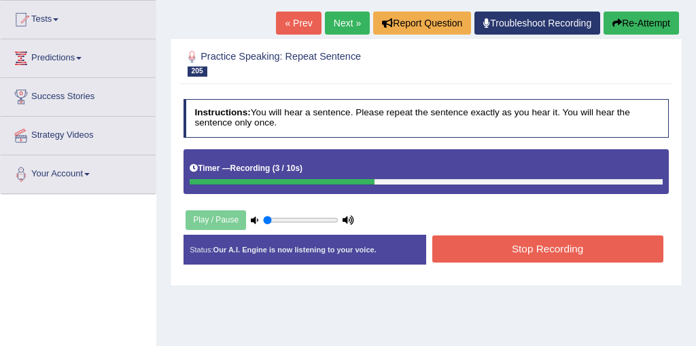
click at [533, 250] on button "Stop Recording" at bounding box center [547, 249] width 231 height 26
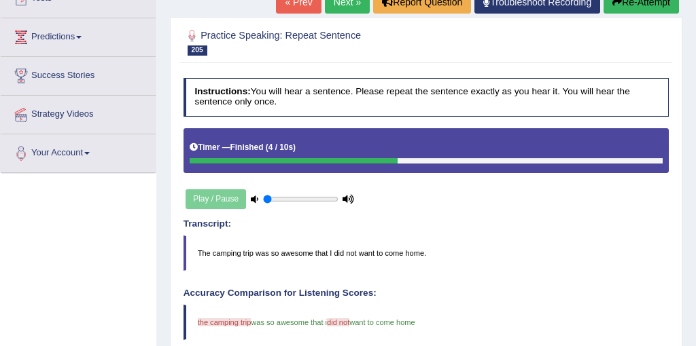
scroll to position [0, 0]
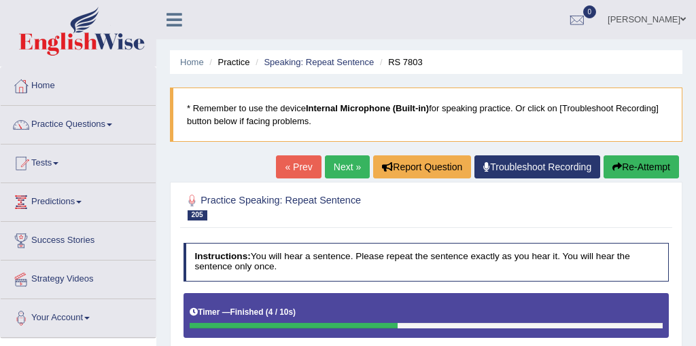
click at [344, 175] on link "Next »" at bounding box center [347, 167] width 45 height 23
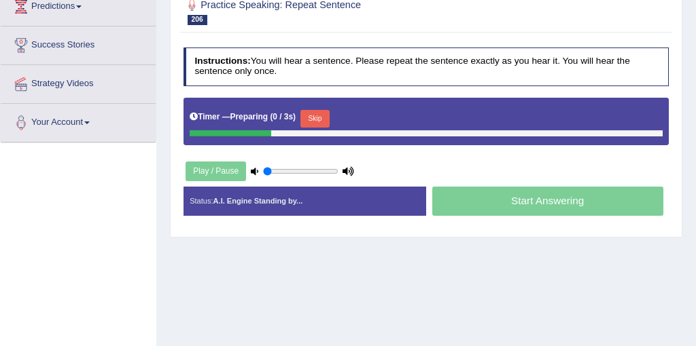
scroll to position [198, 0]
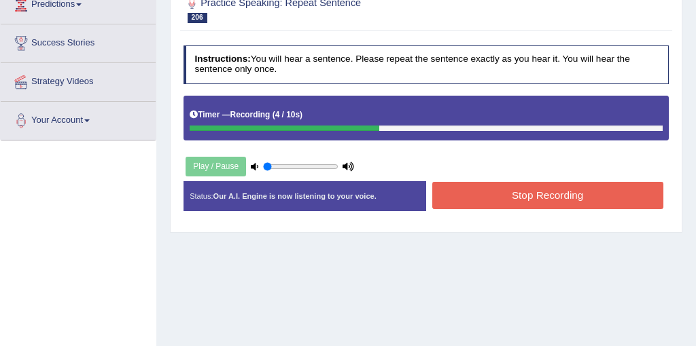
click at [552, 201] on button "Stop Recording" at bounding box center [547, 195] width 231 height 26
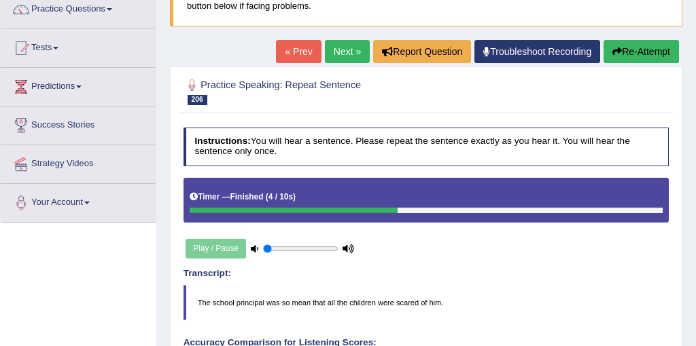
scroll to position [88, 0]
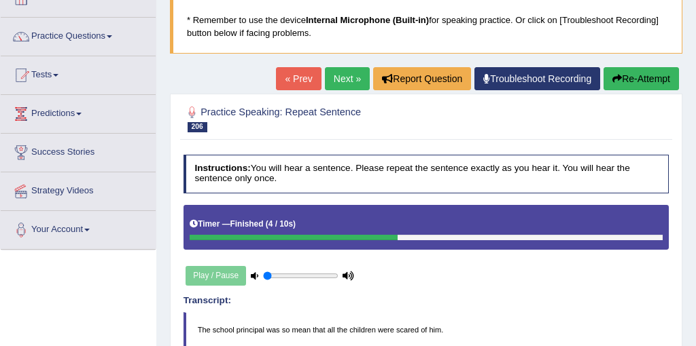
click at [340, 82] on link "Next »" at bounding box center [347, 78] width 45 height 23
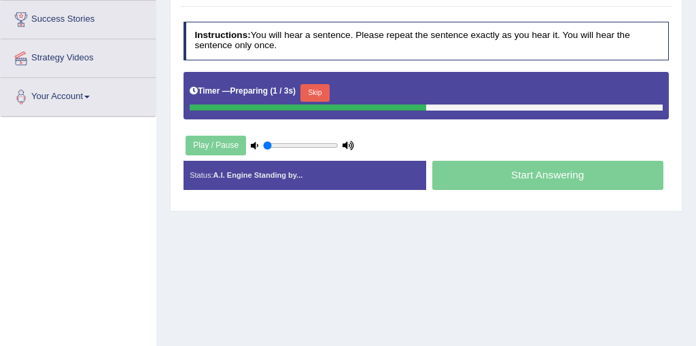
scroll to position [222, 0]
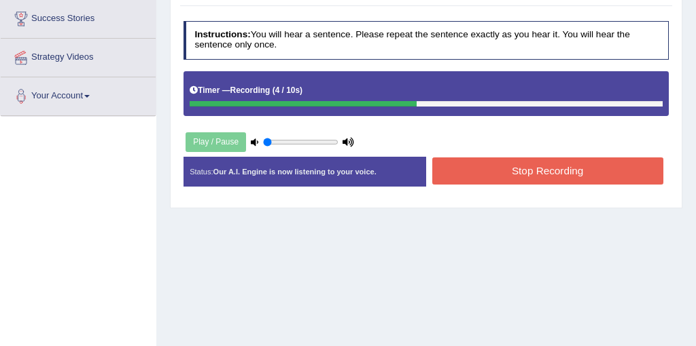
click at [515, 185] on div "Stop Recording" at bounding box center [547, 173] width 243 height 30
click at [524, 165] on button "Stop Recording" at bounding box center [547, 171] width 231 height 26
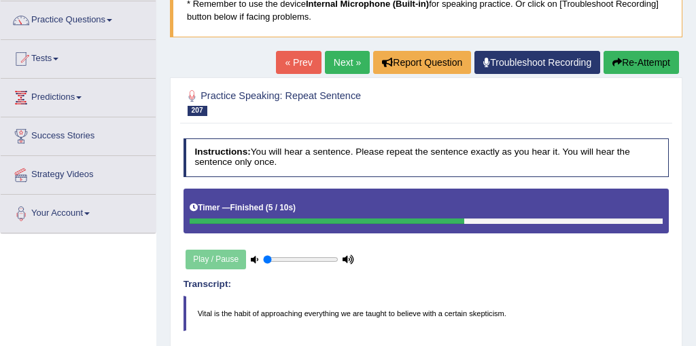
scroll to position [81, 0]
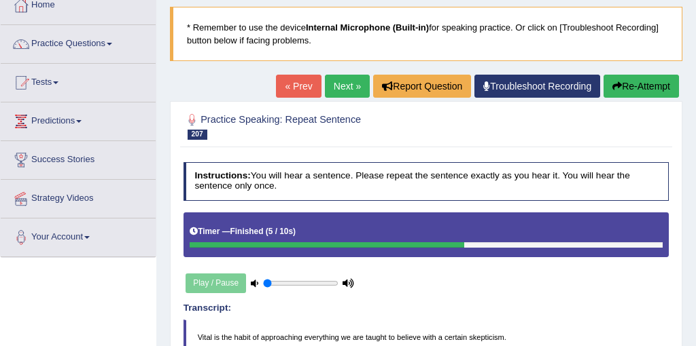
click at [344, 91] on link "Next »" at bounding box center [347, 86] width 45 height 23
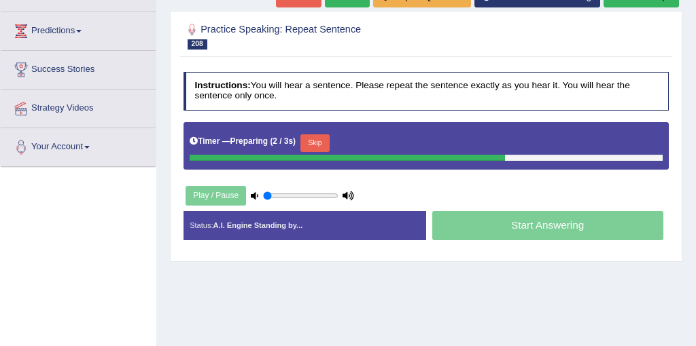
scroll to position [173, 0]
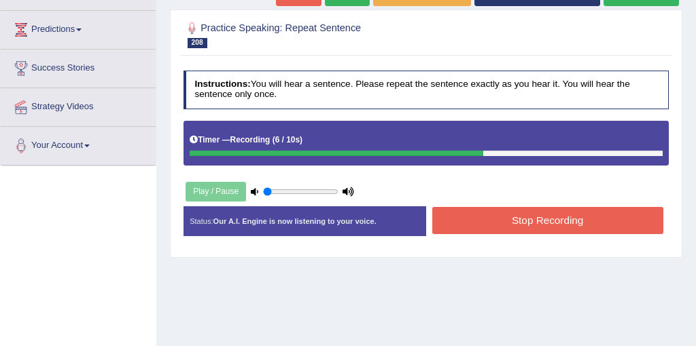
click at [579, 221] on button "Stop Recording" at bounding box center [547, 220] width 231 height 26
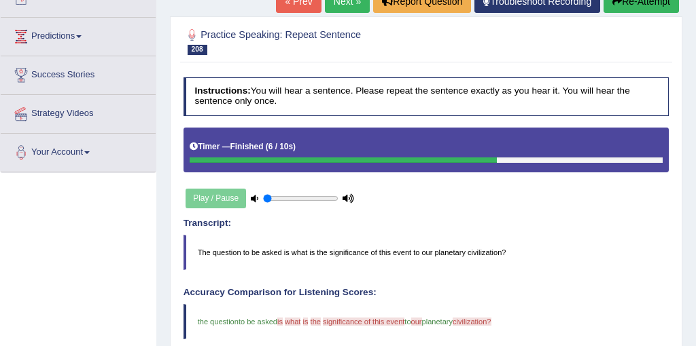
scroll to position [115, 0]
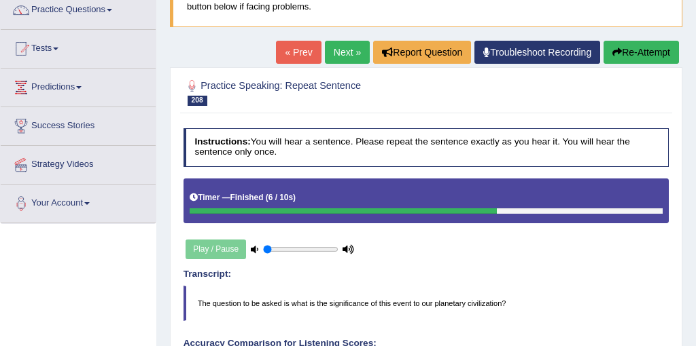
click at [344, 59] on link "Next »" at bounding box center [347, 52] width 45 height 23
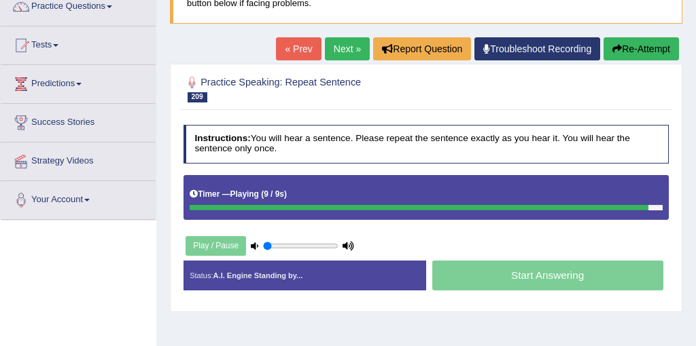
scroll to position [119, 0]
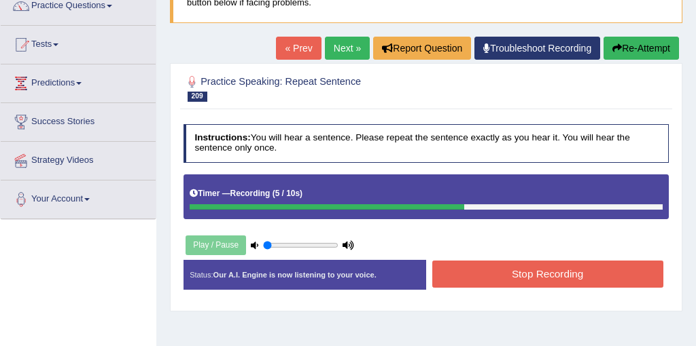
click at [522, 280] on button "Stop Recording" at bounding box center [547, 274] width 231 height 26
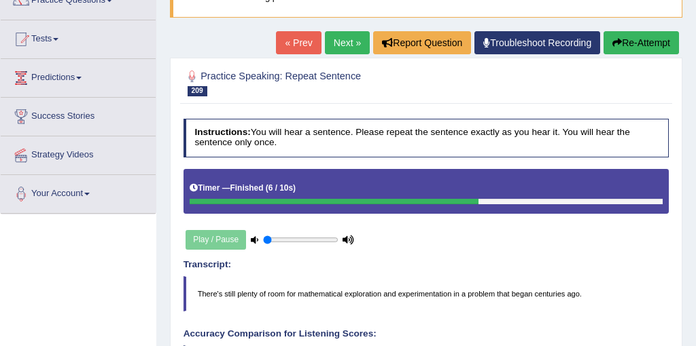
scroll to position [21, 0]
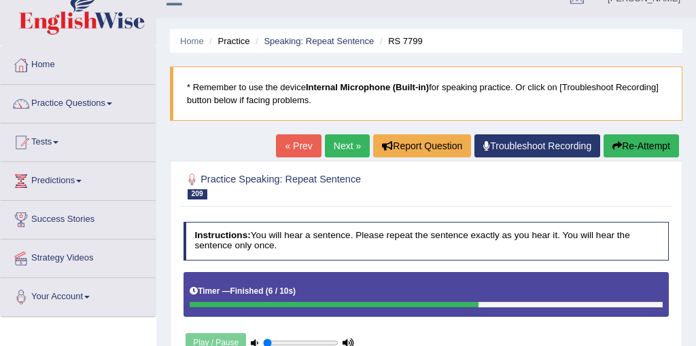
click at [646, 151] on button "Re-Attempt" at bounding box center [640, 146] width 75 height 23
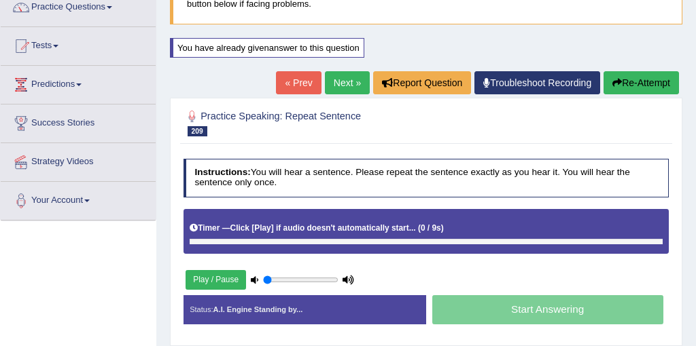
scroll to position [125, 0]
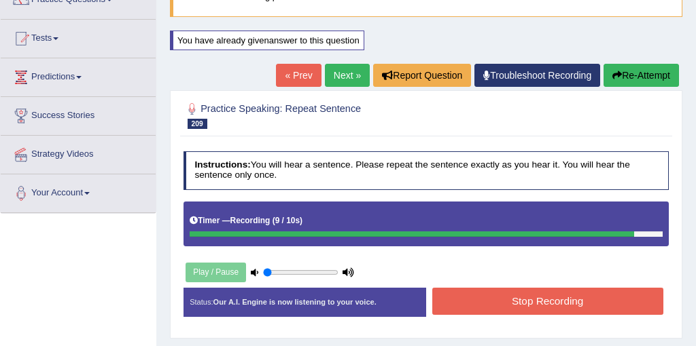
click at [463, 311] on button "Stop Recording" at bounding box center [547, 301] width 231 height 26
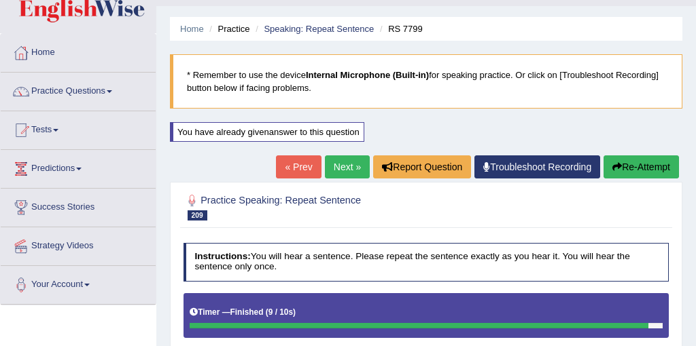
scroll to position [22, 0]
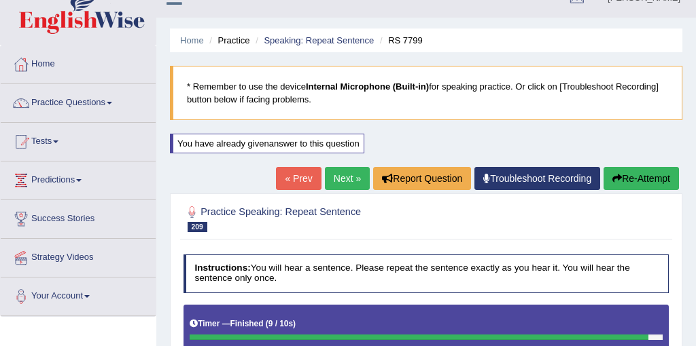
click at [643, 175] on button "Re-Attempt" at bounding box center [640, 178] width 75 height 23
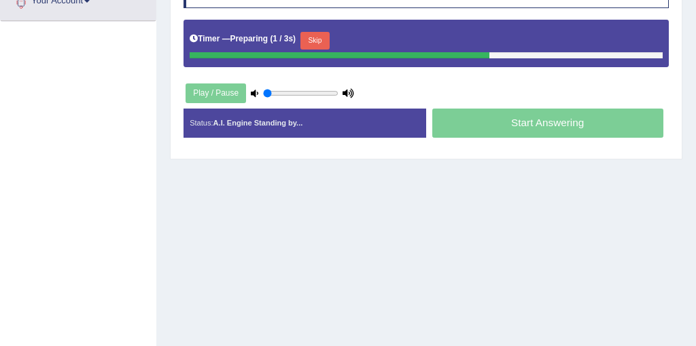
scroll to position [315, 0]
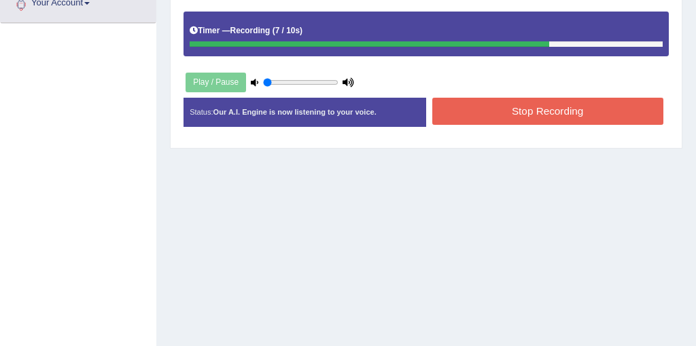
click at [605, 106] on button "Stop Recording" at bounding box center [547, 111] width 231 height 26
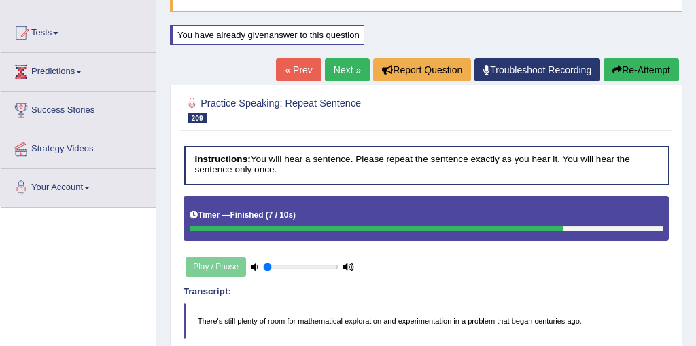
scroll to position [116, 0]
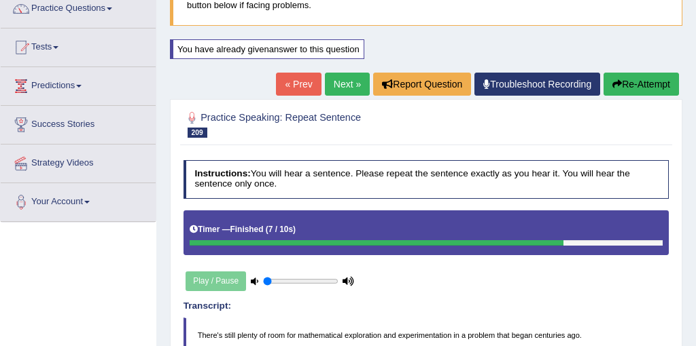
click at [338, 92] on link "Next »" at bounding box center [347, 84] width 45 height 23
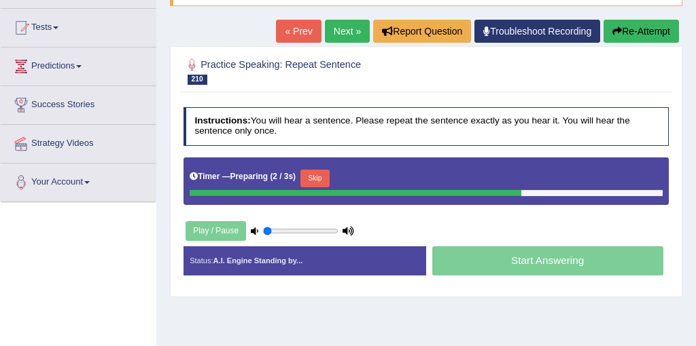
scroll to position [138, 0]
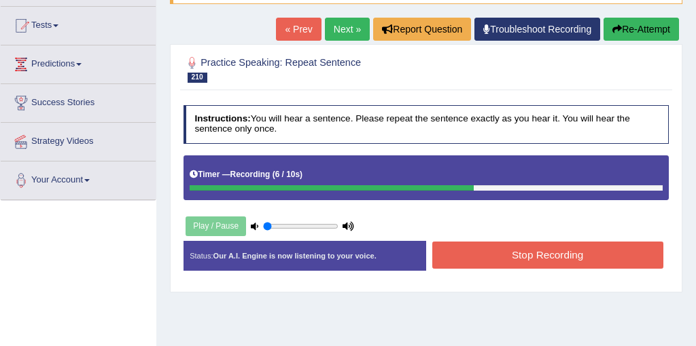
click at [535, 252] on button "Stop Recording" at bounding box center [547, 255] width 231 height 26
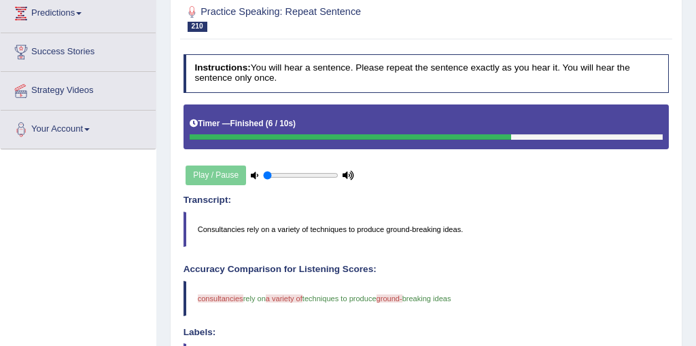
scroll to position [190, 0]
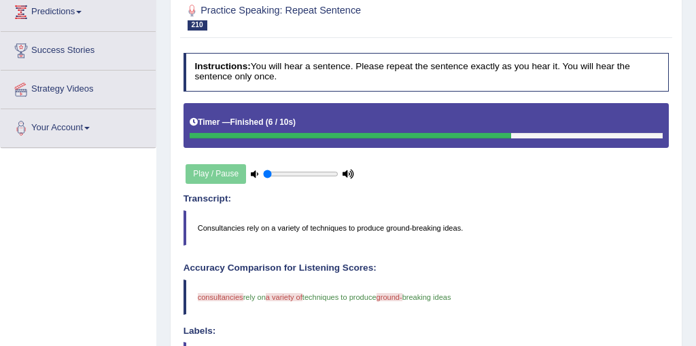
click at [219, 229] on blockquote "Consultancies rely on a variety of techniques to produce ground-breaking ideas." at bounding box center [426, 228] width 486 height 35
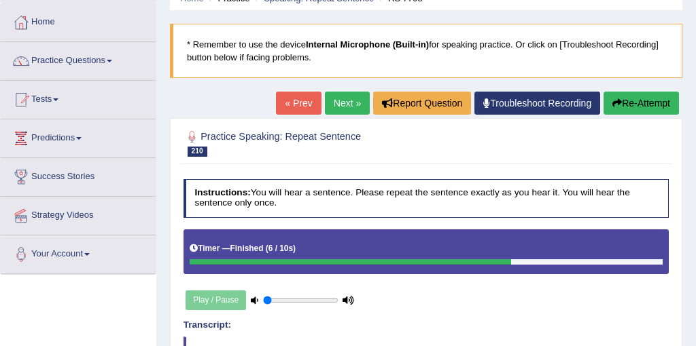
scroll to position [57, 0]
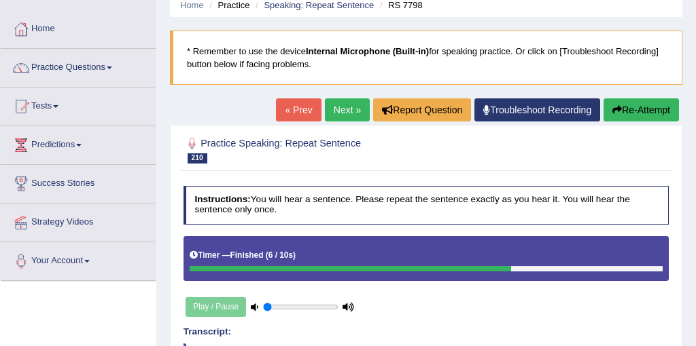
click at [333, 107] on link "Next »" at bounding box center [347, 110] width 45 height 23
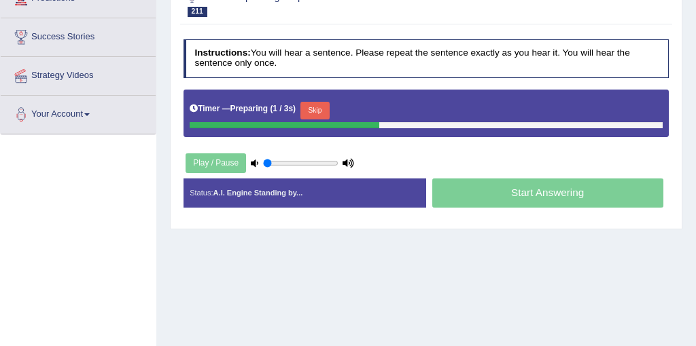
scroll to position [196, 0]
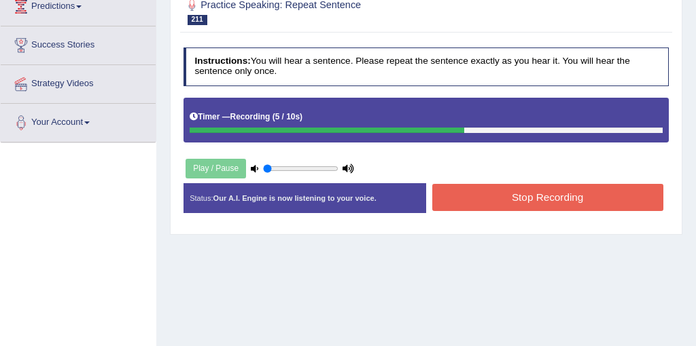
click at [520, 190] on button "Stop Recording" at bounding box center [547, 197] width 231 height 26
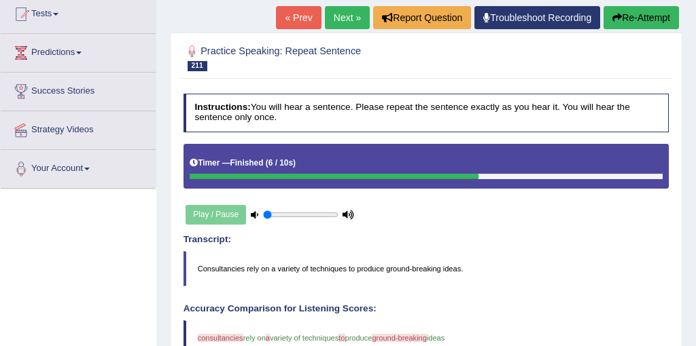
scroll to position [29, 0]
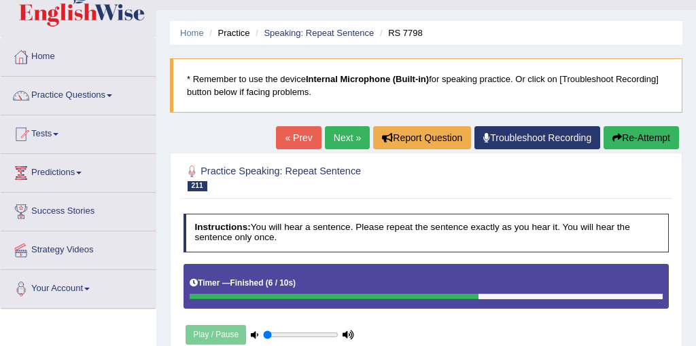
click at [353, 135] on link "Next »" at bounding box center [347, 137] width 45 height 23
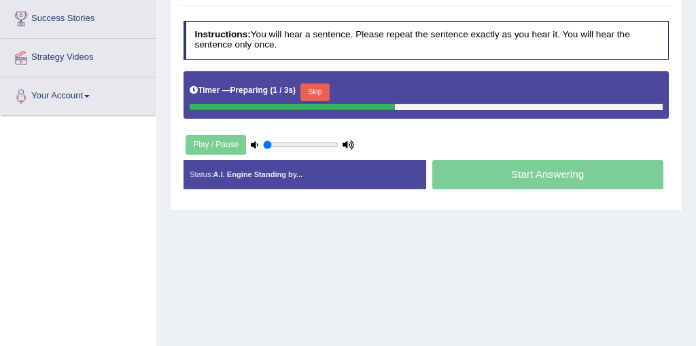
scroll to position [220, 0]
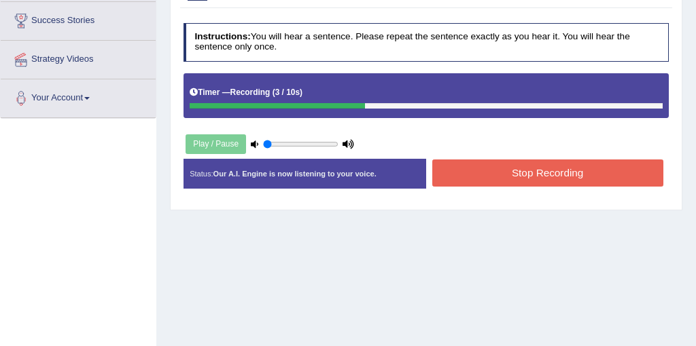
click at [550, 168] on button "Stop Recording" at bounding box center [547, 173] width 231 height 26
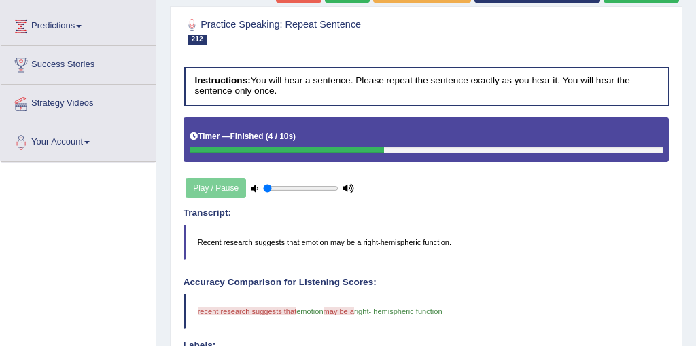
scroll to position [66, 0]
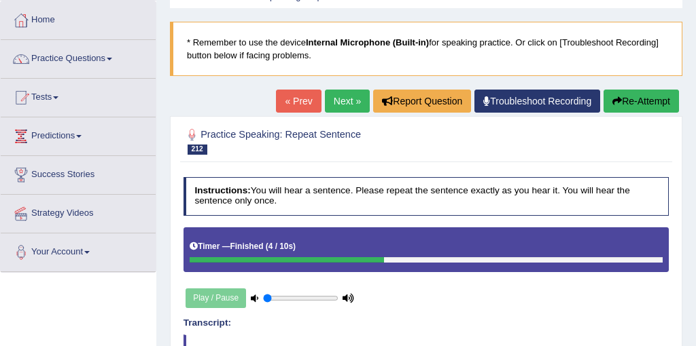
click at [334, 111] on link "Next »" at bounding box center [347, 101] width 45 height 23
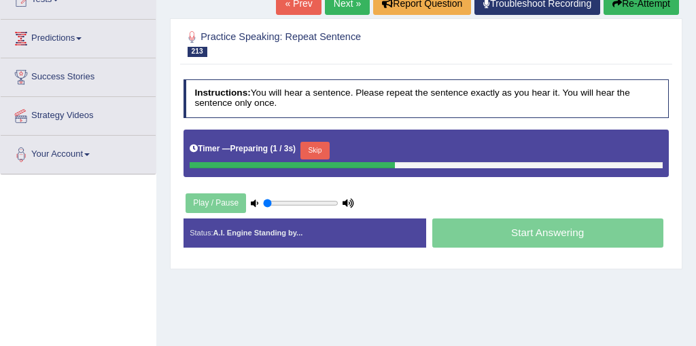
scroll to position [166, 0]
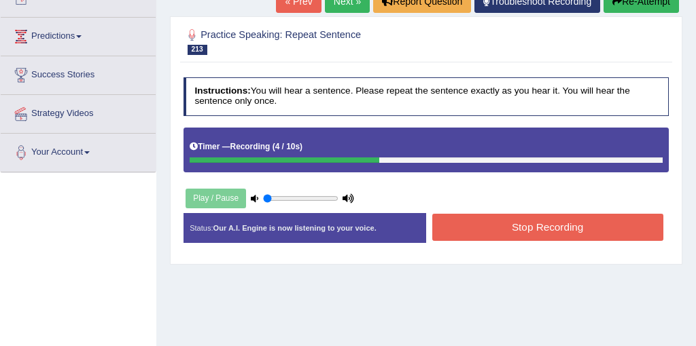
click at [535, 230] on button "Stop Recording" at bounding box center [547, 227] width 231 height 26
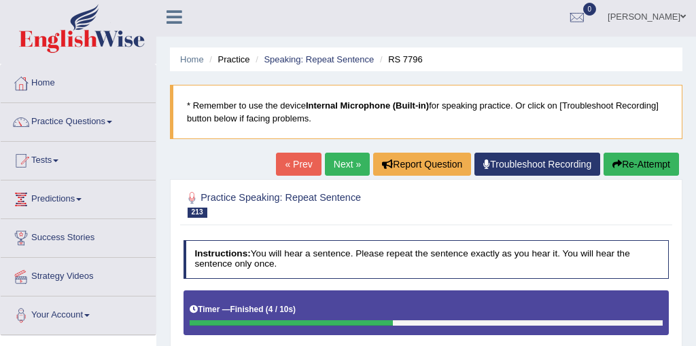
scroll to position [0, 0]
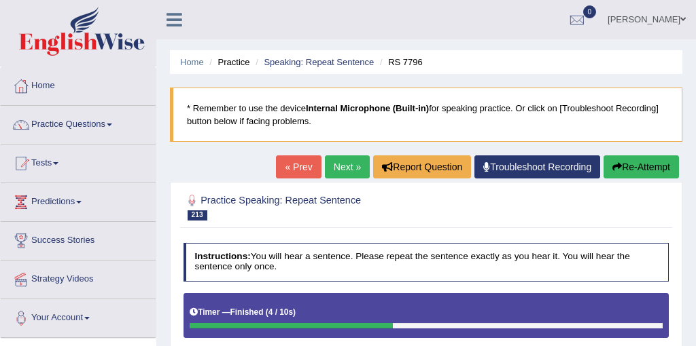
click at [344, 173] on link "Next »" at bounding box center [347, 167] width 45 height 23
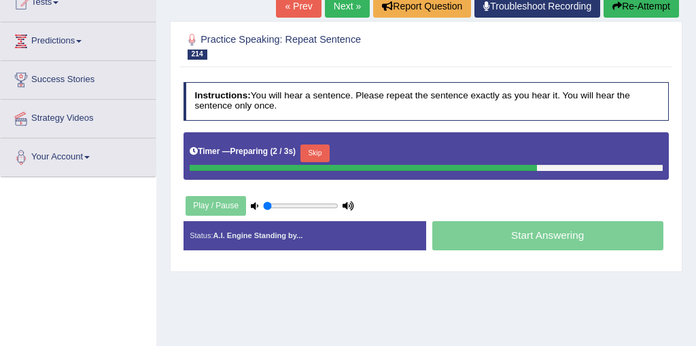
scroll to position [162, 0]
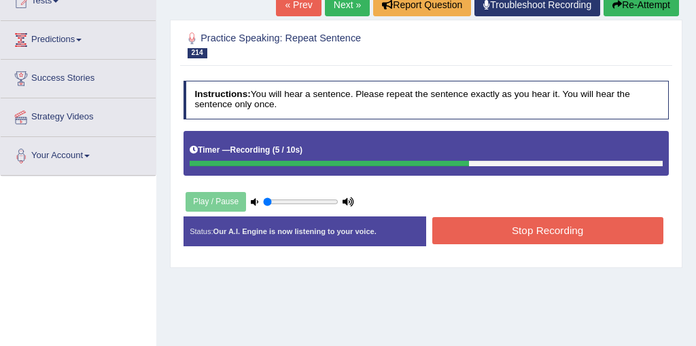
click at [531, 224] on button "Stop Recording" at bounding box center [547, 230] width 231 height 26
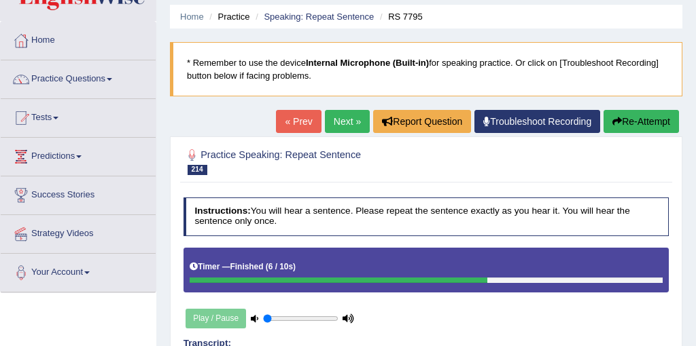
scroll to position [0, 0]
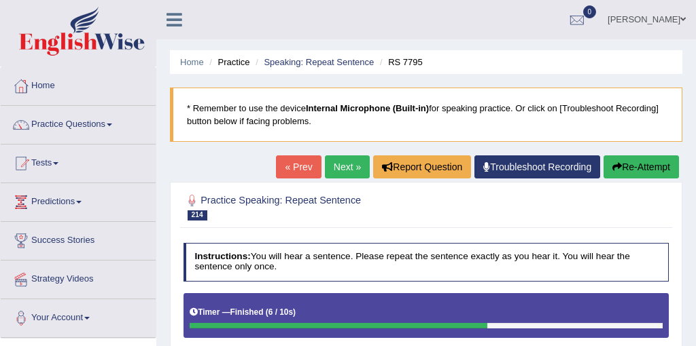
click at [343, 175] on link "Next »" at bounding box center [347, 167] width 45 height 23
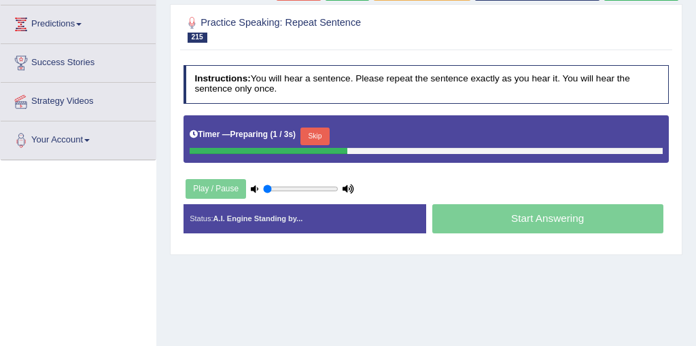
scroll to position [181, 0]
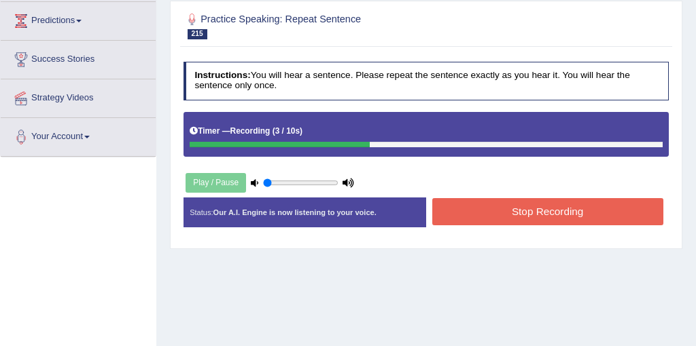
click at [545, 221] on button "Stop Recording" at bounding box center [547, 211] width 231 height 26
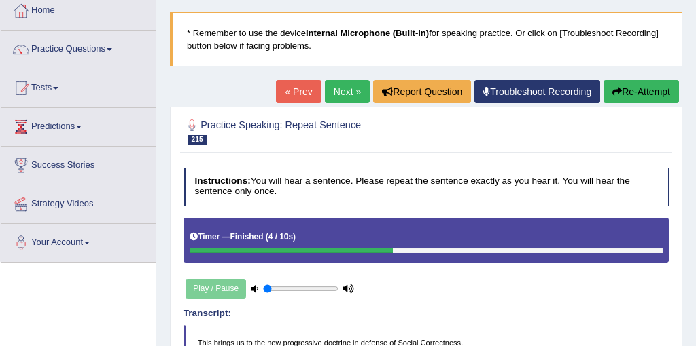
scroll to position [0, 0]
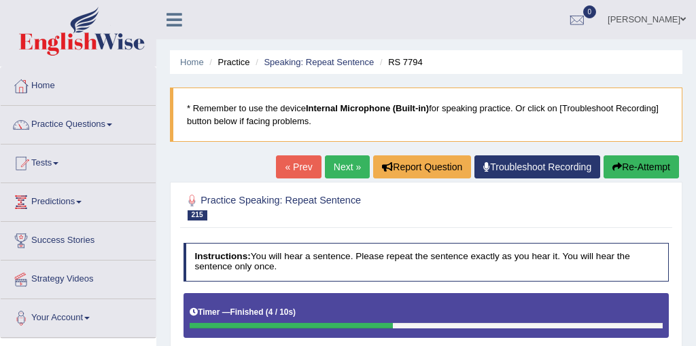
click at [335, 169] on link "Next »" at bounding box center [347, 167] width 45 height 23
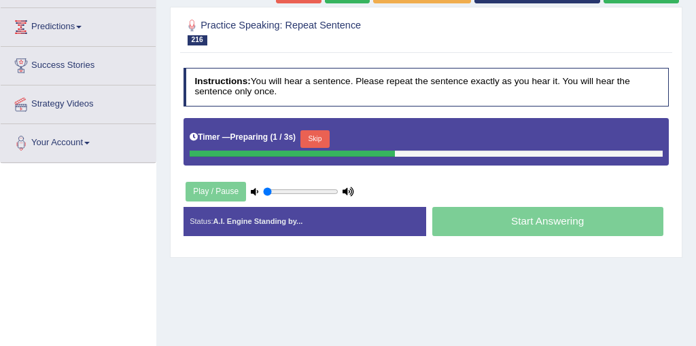
scroll to position [177, 0]
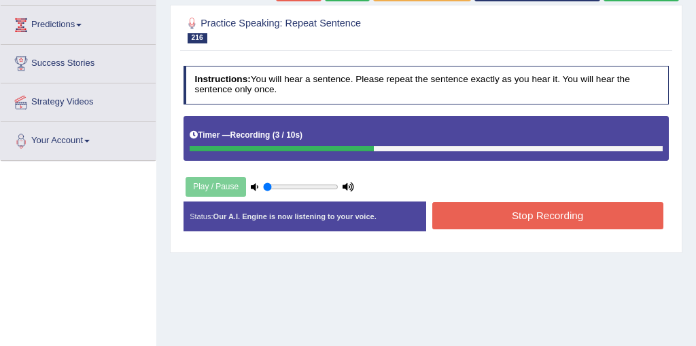
click at [513, 228] on button "Stop Recording" at bounding box center [547, 215] width 231 height 26
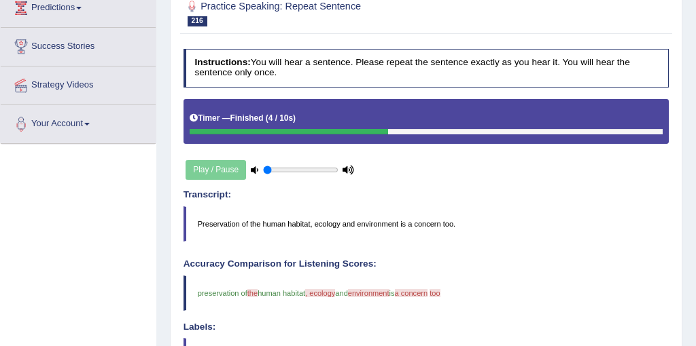
scroll to position [130, 0]
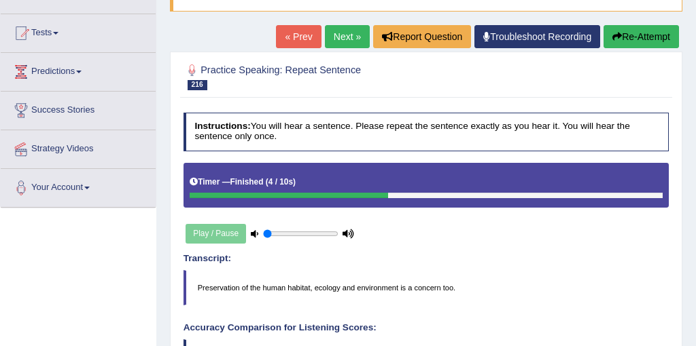
click at [336, 46] on link "Next »" at bounding box center [347, 36] width 45 height 23
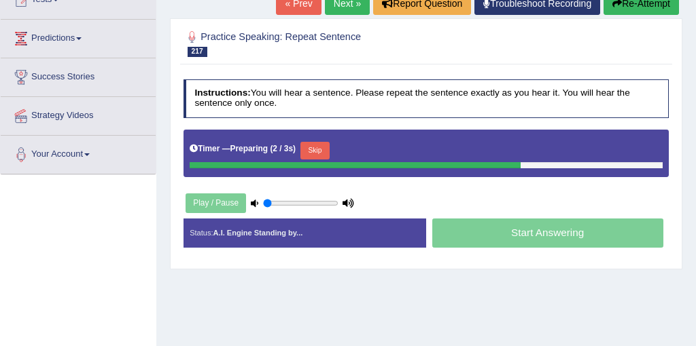
scroll to position [168, 0]
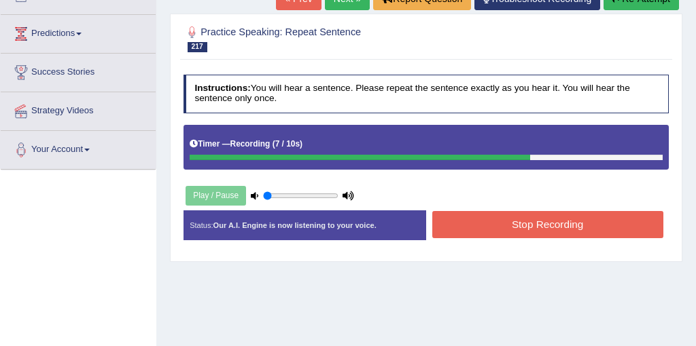
click at [544, 238] on div "Stop Recording" at bounding box center [547, 226] width 243 height 30
click at [543, 228] on button "Stop Recording" at bounding box center [547, 224] width 231 height 26
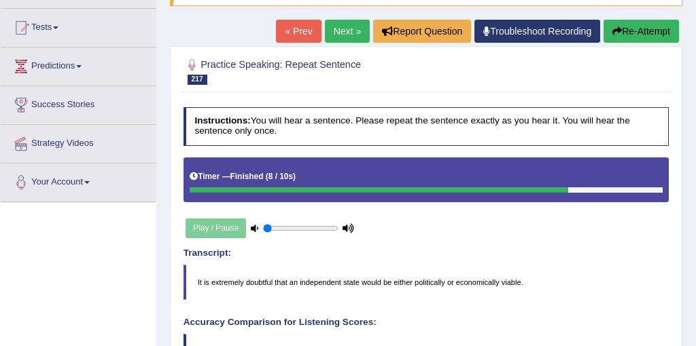
scroll to position [49, 0]
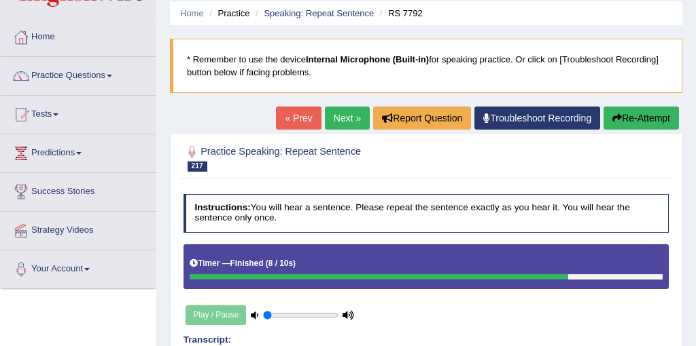
click at [340, 124] on link "Next »" at bounding box center [347, 118] width 45 height 23
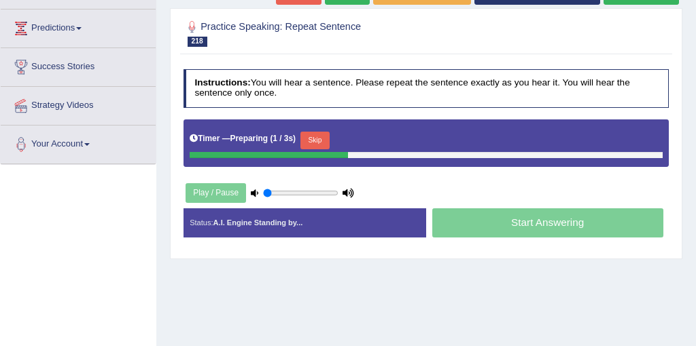
scroll to position [175, 0]
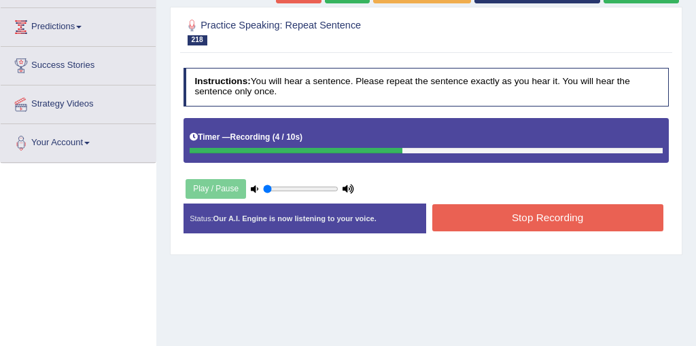
click at [567, 217] on button "Stop Recording" at bounding box center [547, 217] width 231 height 26
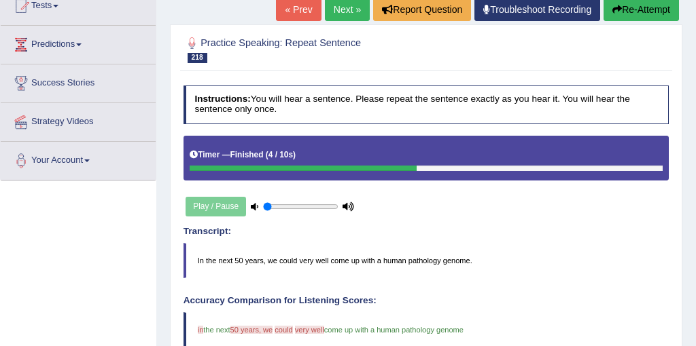
scroll to position [141, 0]
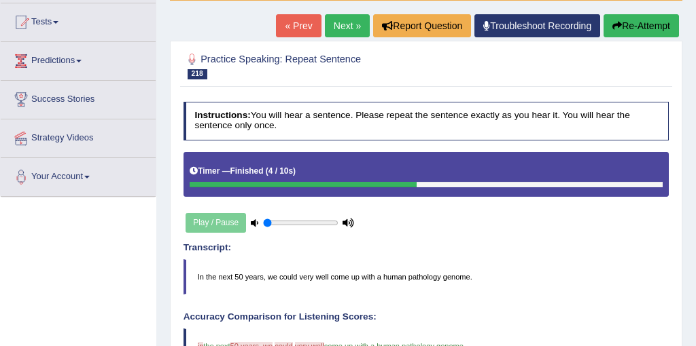
click at [334, 31] on link "Next »" at bounding box center [347, 25] width 45 height 23
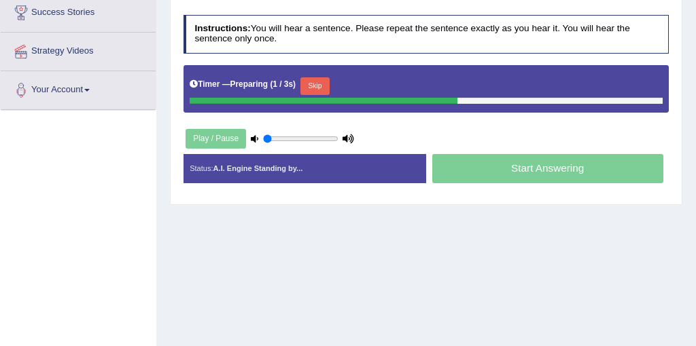
scroll to position [226, 0]
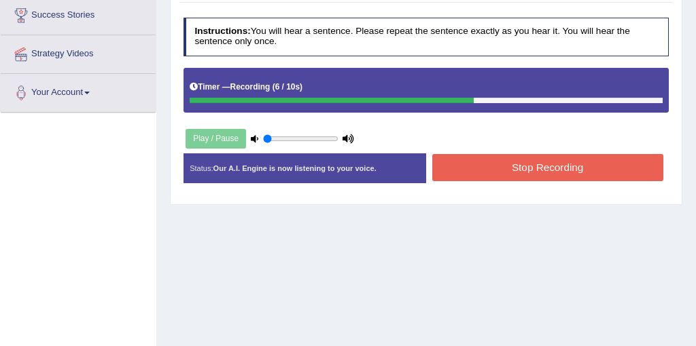
click at [586, 167] on button "Stop Recording" at bounding box center [547, 167] width 231 height 26
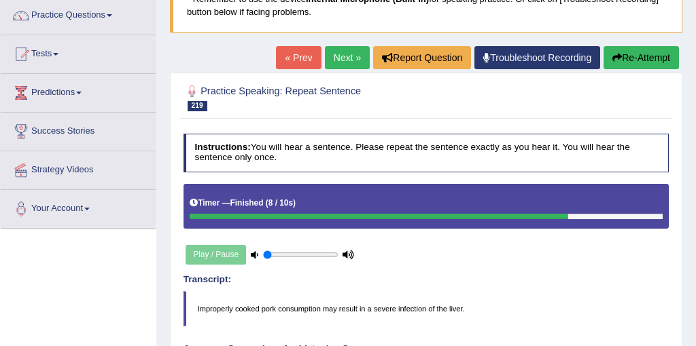
scroll to position [65, 0]
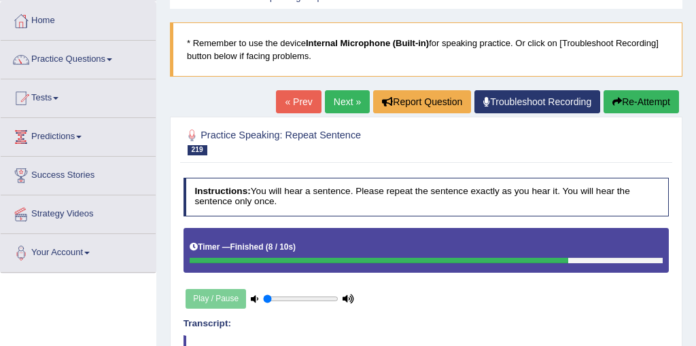
click at [334, 111] on link "Next »" at bounding box center [347, 101] width 45 height 23
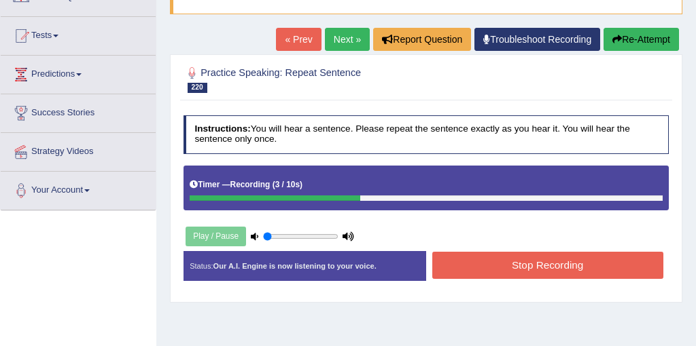
click at [515, 276] on button "Stop Recording" at bounding box center [547, 265] width 231 height 26
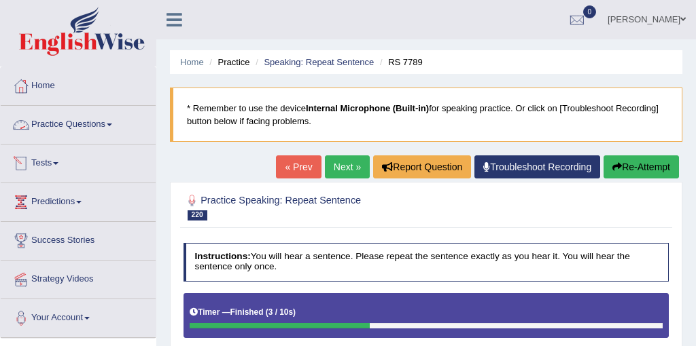
click at [79, 117] on link "Practice Questions" at bounding box center [78, 123] width 155 height 34
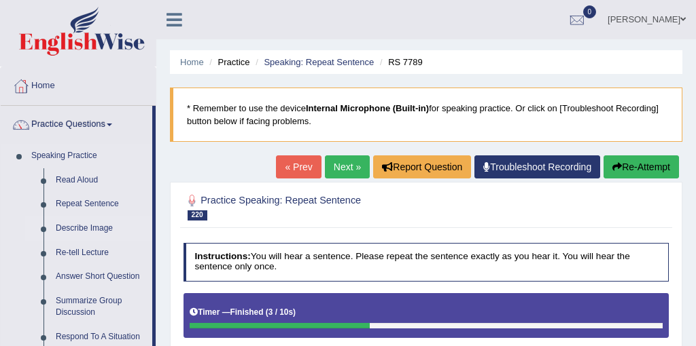
click at [84, 230] on link "Describe Image" at bounding box center [101, 229] width 103 height 24
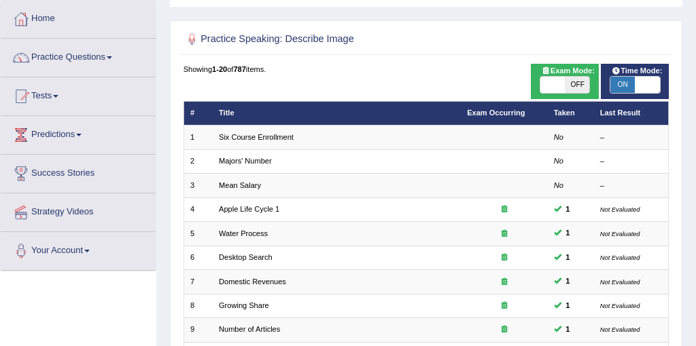
scroll to position [73, 0]
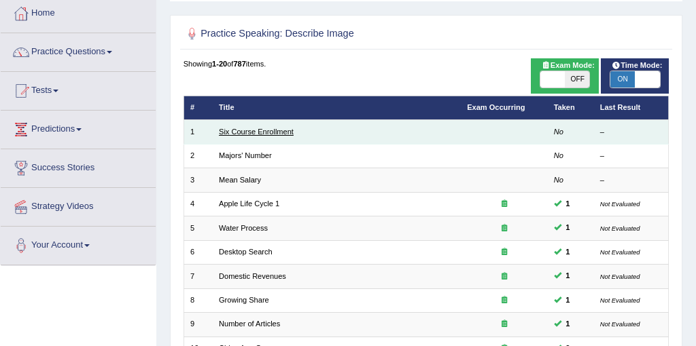
click at [277, 135] on link "Six Course Enrollment" at bounding box center [256, 132] width 75 height 8
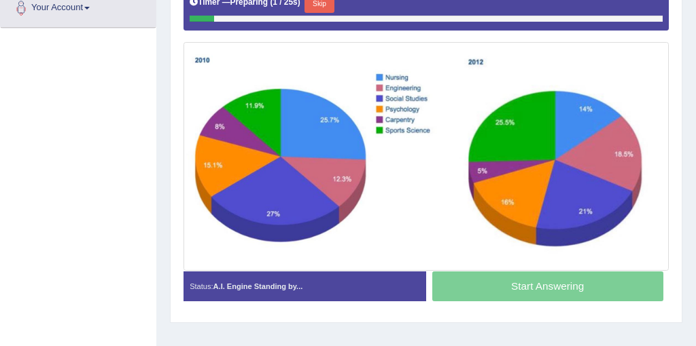
scroll to position [312, 0]
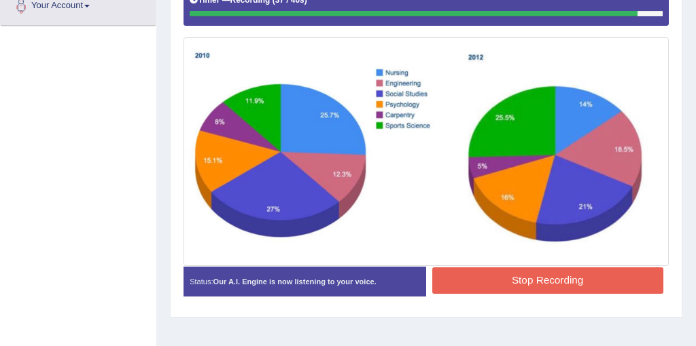
click at [516, 284] on button "Stop Recording" at bounding box center [547, 281] width 231 height 26
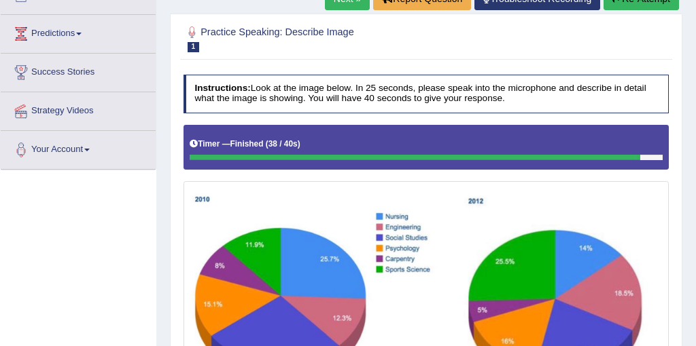
scroll to position [160, 0]
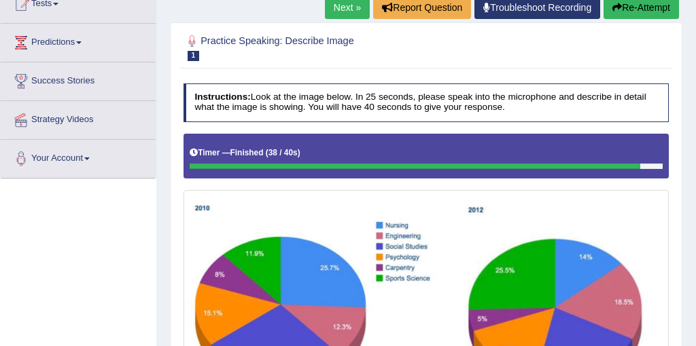
click at [350, 8] on link "Next »" at bounding box center [347, 7] width 45 height 23
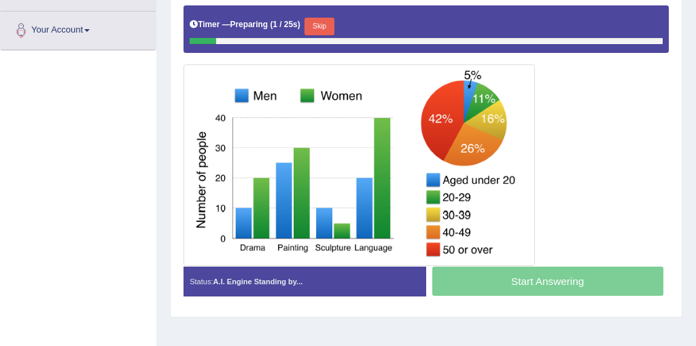
scroll to position [285, 0]
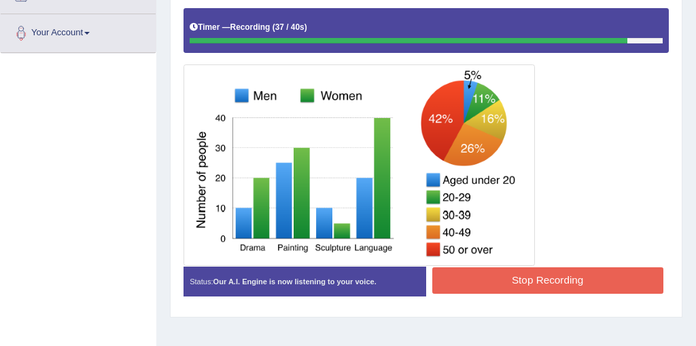
click at [566, 278] on button "Stop Recording" at bounding box center [547, 281] width 231 height 26
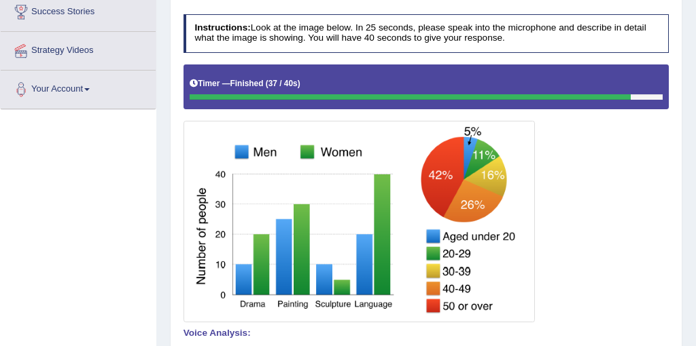
scroll to position [92, 0]
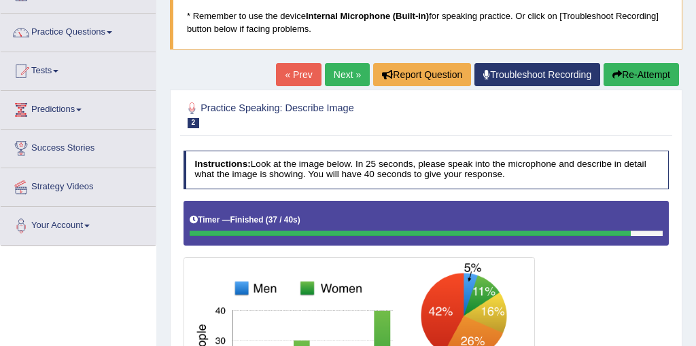
click at [342, 82] on link "Next »" at bounding box center [347, 74] width 45 height 23
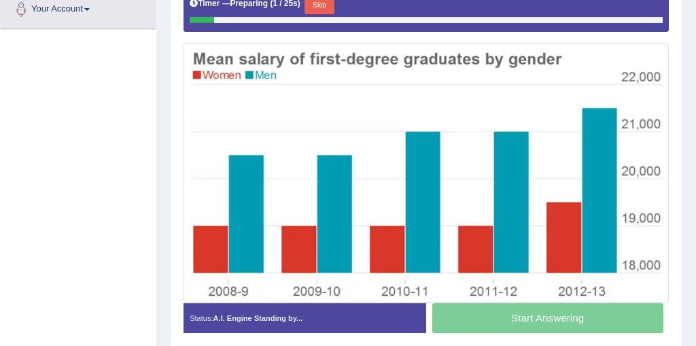
scroll to position [310, 0]
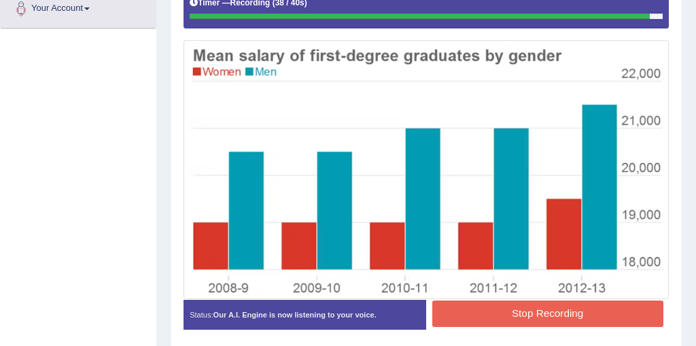
click at [516, 325] on button "Stop Recording" at bounding box center [547, 314] width 231 height 26
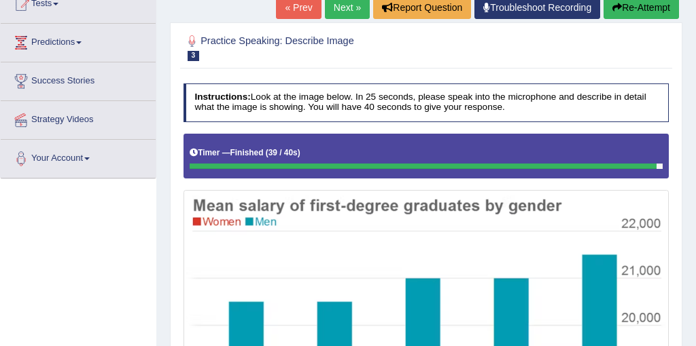
scroll to position [122, 0]
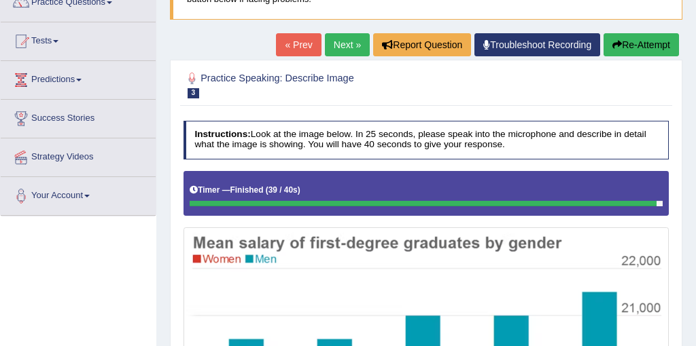
click at [335, 46] on link "Next »" at bounding box center [347, 44] width 45 height 23
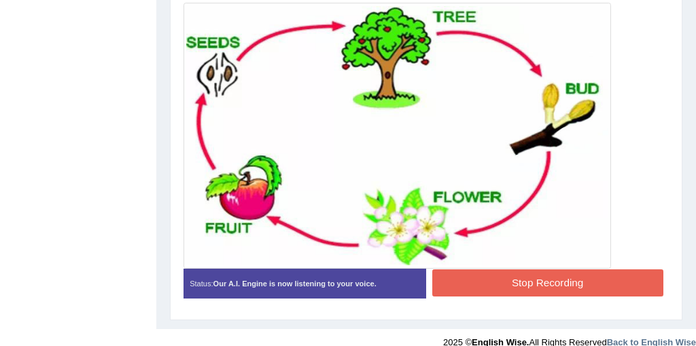
scroll to position [397, 0]
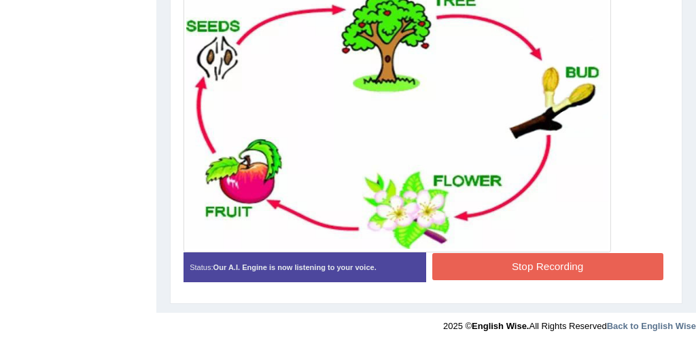
click at [571, 257] on button "Stop Recording" at bounding box center [547, 266] width 231 height 26
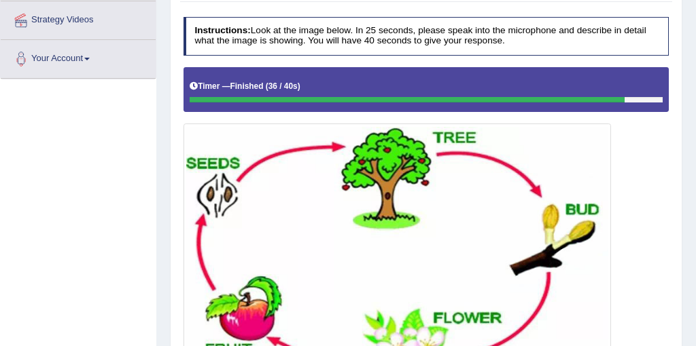
scroll to position [133, 0]
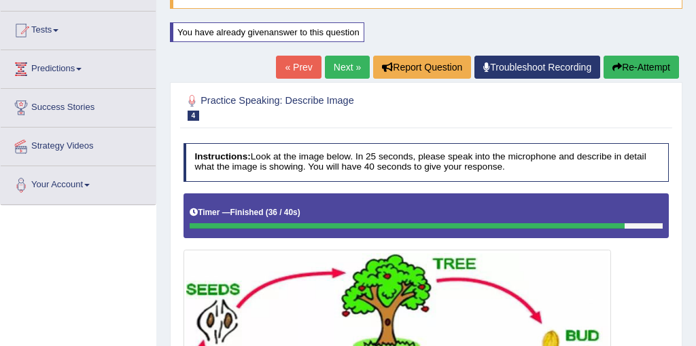
click at [342, 69] on link "Next »" at bounding box center [347, 67] width 45 height 23
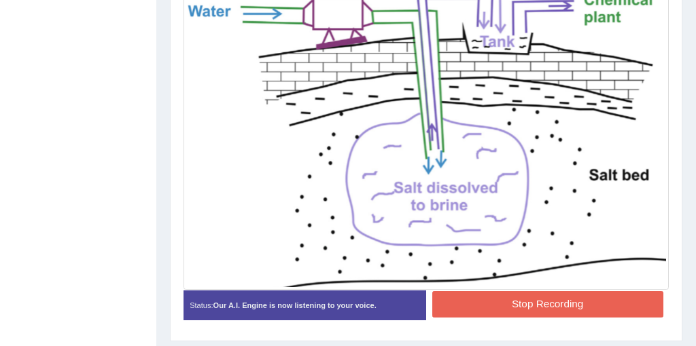
scroll to position [461, 0]
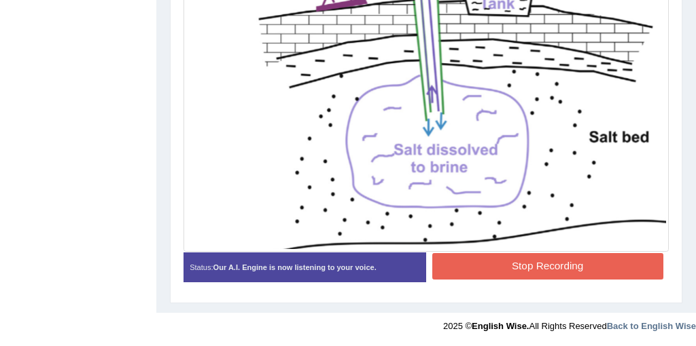
click at [545, 279] on button "Stop Recording" at bounding box center [547, 266] width 231 height 26
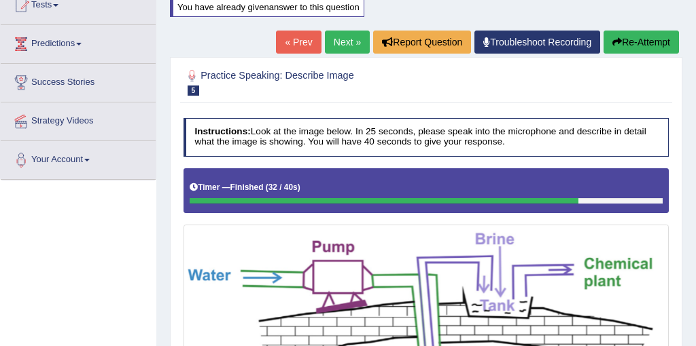
scroll to position [156, 0]
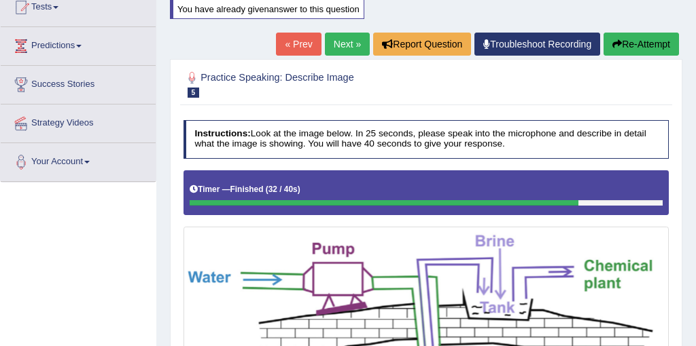
click at [645, 46] on button "Re-Attempt" at bounding box center [640, 44] width 75 height 23
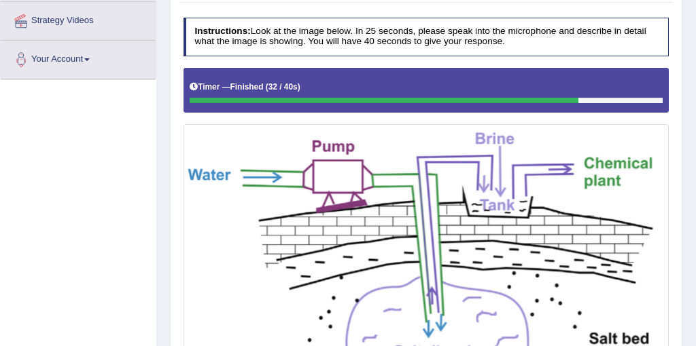
scroll to position [315, 0]
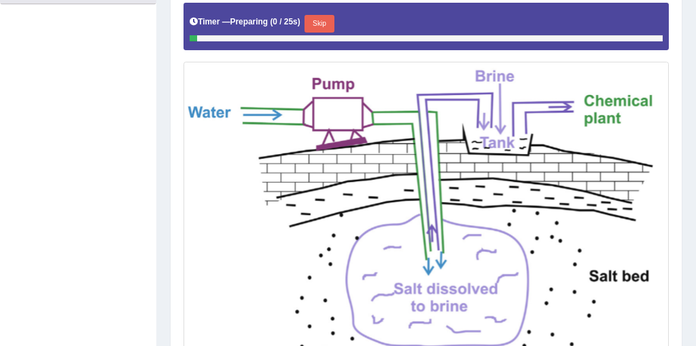
scroll to position [338, 0]
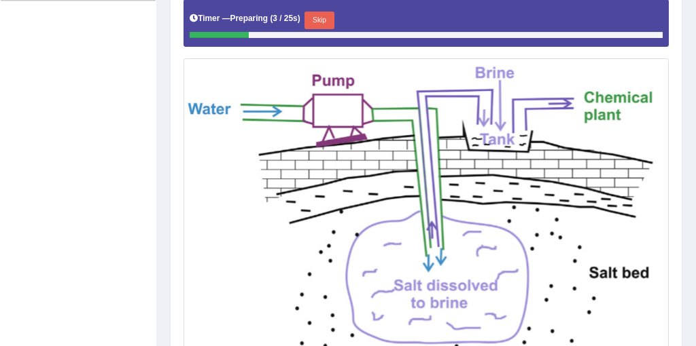
click at [329, 23] on button "Skip" at bounding box center [318, 21] width 29 height 18
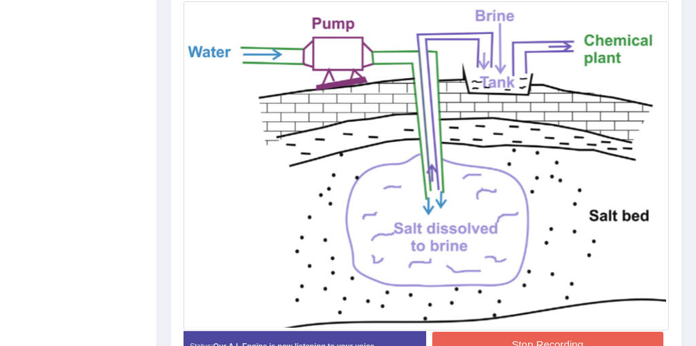
scroll to position [461, 0]
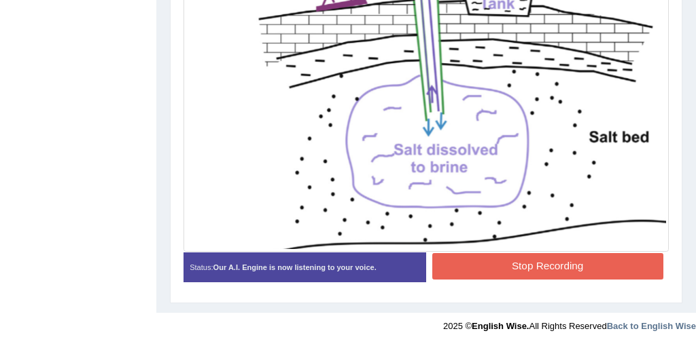
click at [519, 266] on button "Stop Recording" at bounding box center [547, 266] width 231 height 26
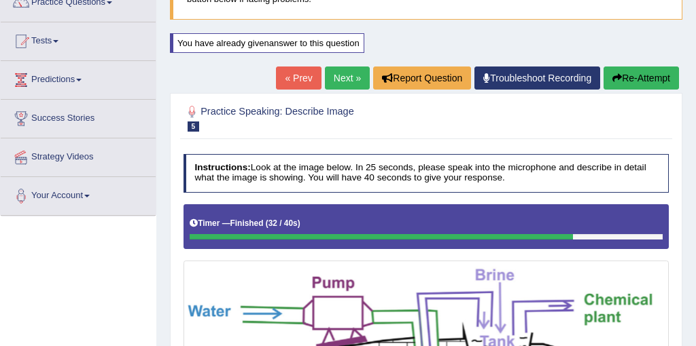
scroll to position [0, 0]
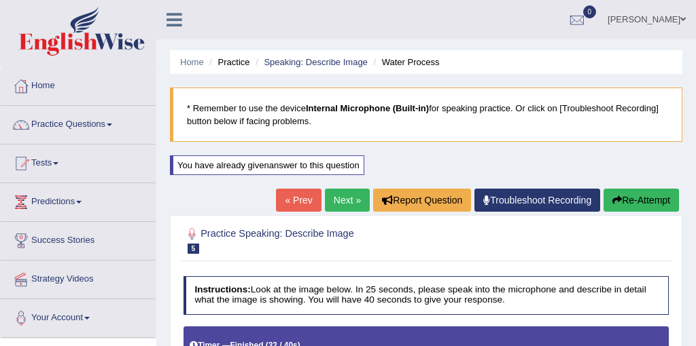
click at [335, 211] on div "« Prev Next » Report Question Troubleshoot Recording Re-Attempt" at bounding box center [479, 202] width 406 height 26
click at [338, 198] on link "Next »" at bounding box center [347, 200] width 45 height 23
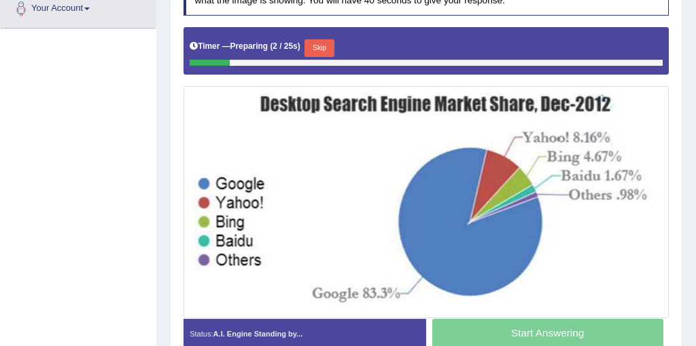
scroll to position [323, 0]
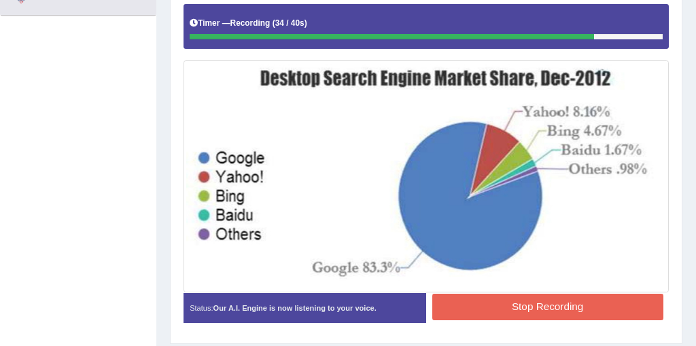
click at [562, 301] on button "Stop Recording" at bounding box center [547, 307] width 231 height 26
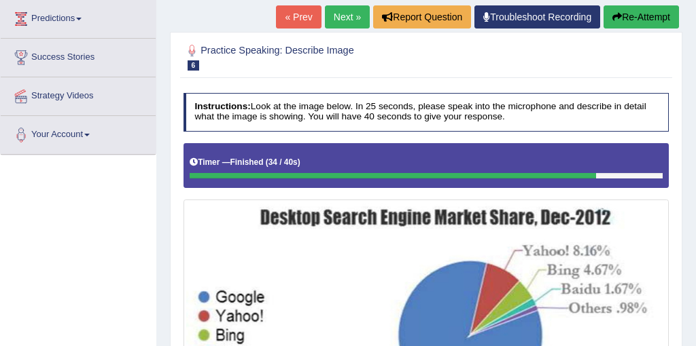
scroll to position [177, 0]
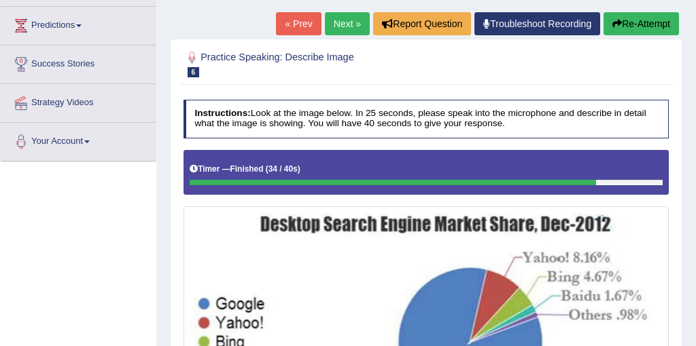
click at [338, 18] on link "Next »" at bounding box center [347, 23] width 45 height 23
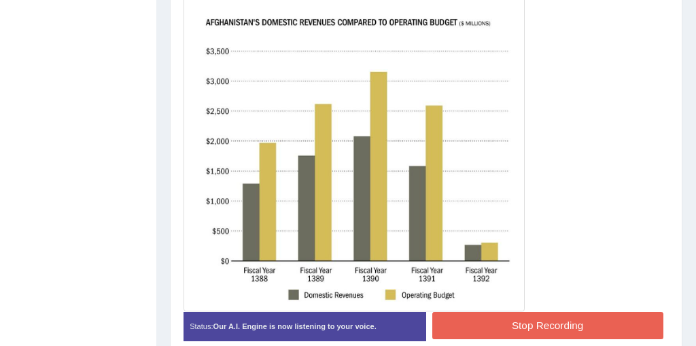
scroll to position [403, 0]
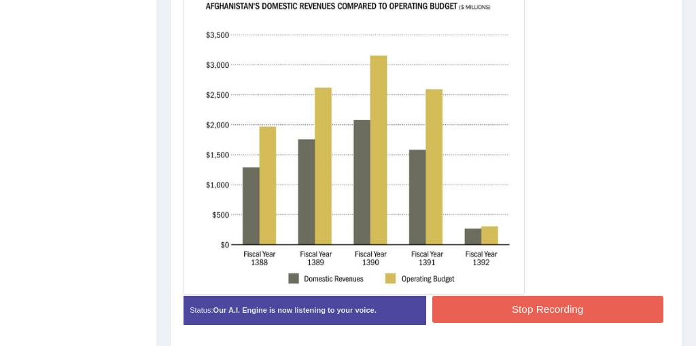
click at [556, 301] on button "Stop Recording" at bounding box center [547, 309] width 231 height 26
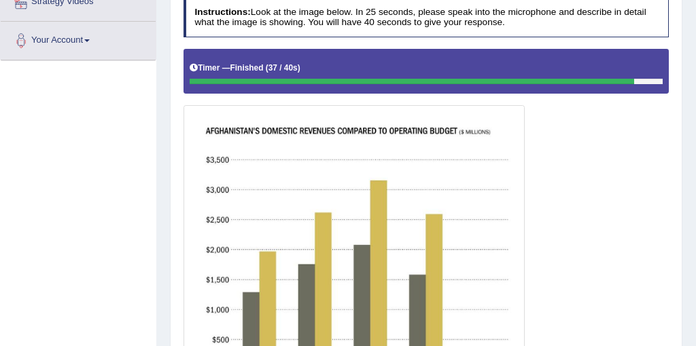
scroll to position [0, 0]
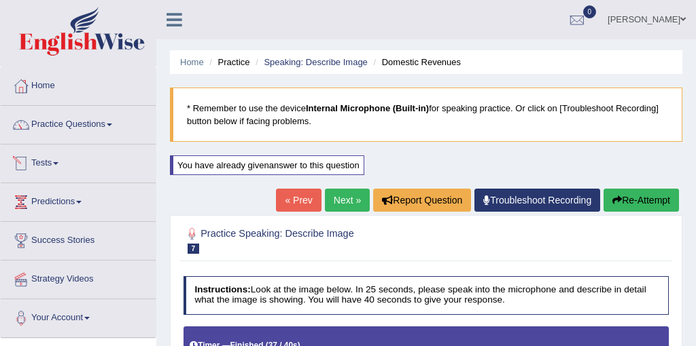
click at [62, 155] on link "Tests" at bounding box center [78, 162] width 155 height 34
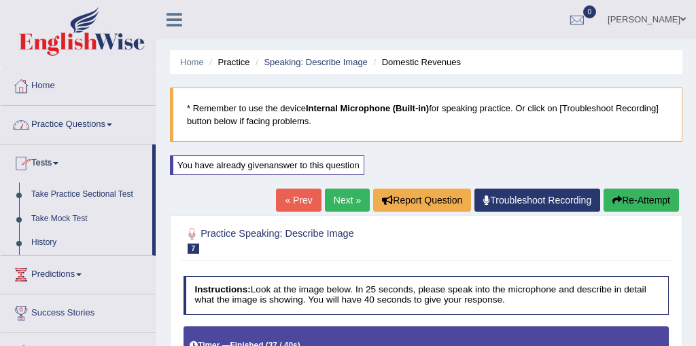
click at [78, 126] on link "Practice Questions" at bounding box center [78, 123] width 155 height 34
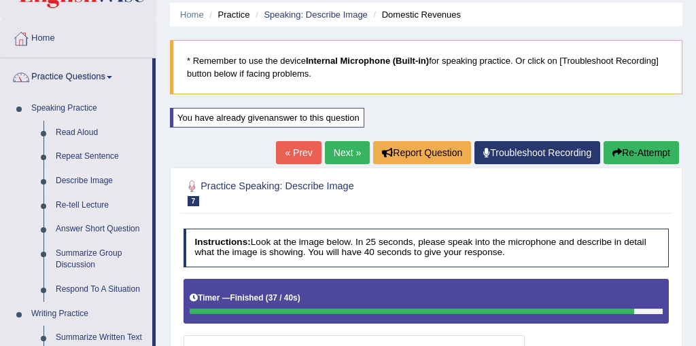
scroll to position [55, 0]
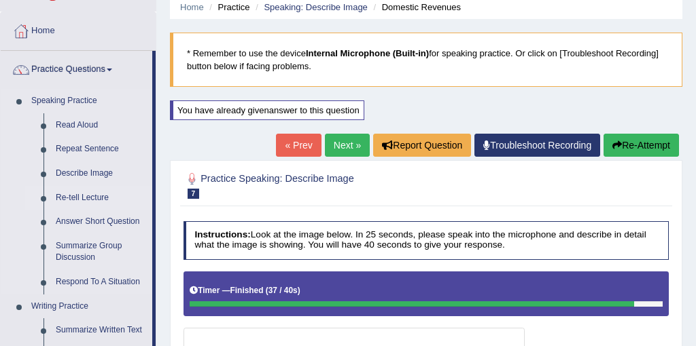
click at [75, 198] on link "Re-tell Lecture" at bounding box center [101, 198] width 103 height 24
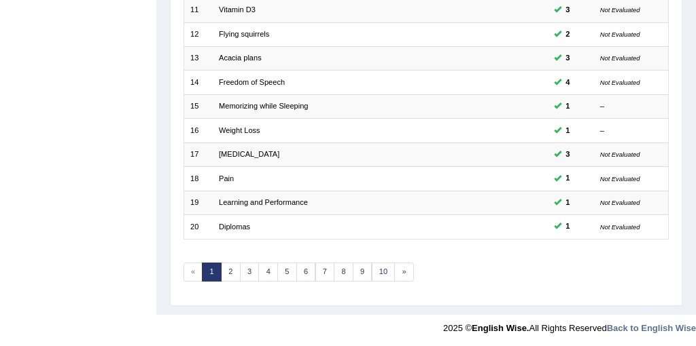
scroll to position [435, 0]
click at [242, 276] on link "3" at bounding box center [250, 273] width 20 height 19
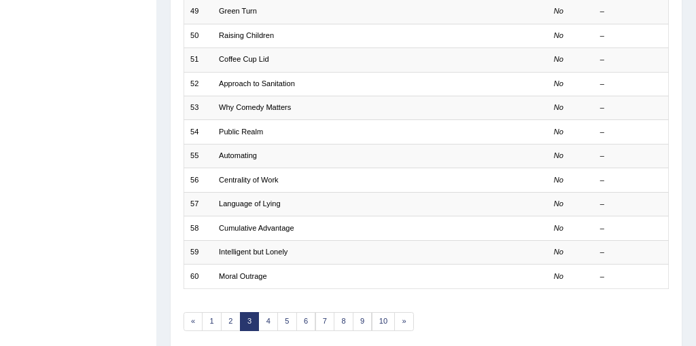
scroll to position [435, 0]
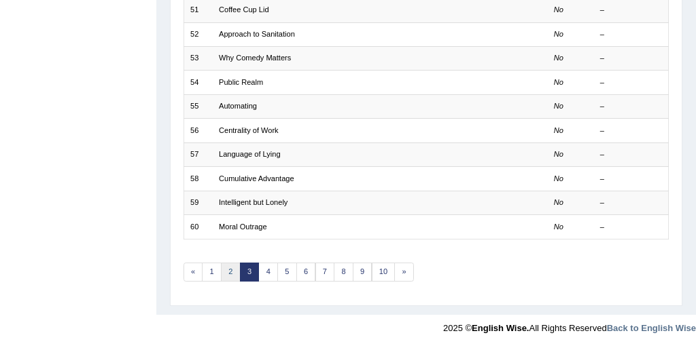
click at [223, 263] on link "2" at bounding box center [231, 272] width 20 height 19
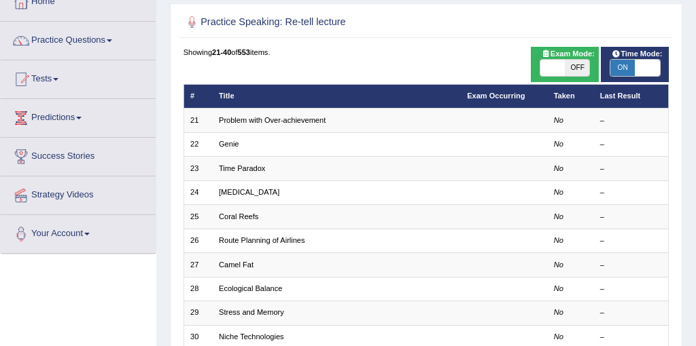
scroll to position [14, 0]
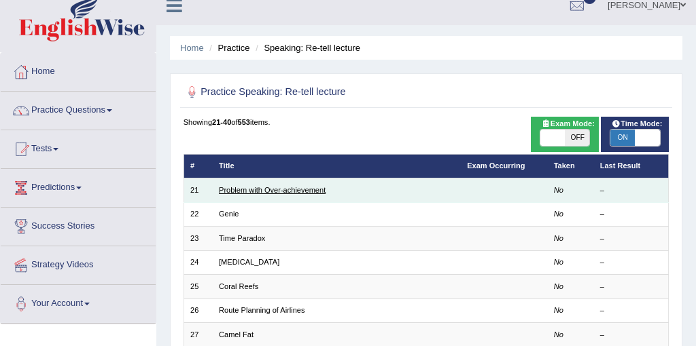
click at [274, 191] on link "Problem with Over-achievement" at bounding box center [272, 190] width 107 height 8
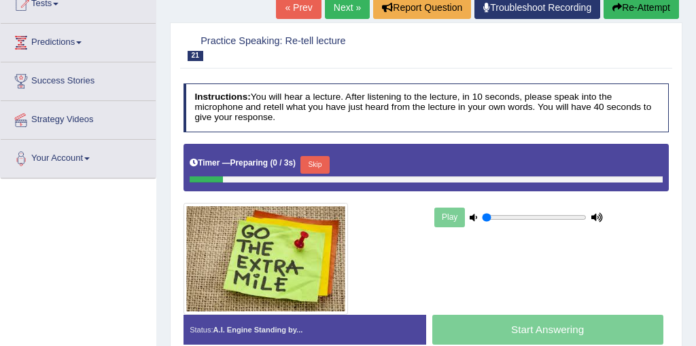
scroll to position [175, 0]
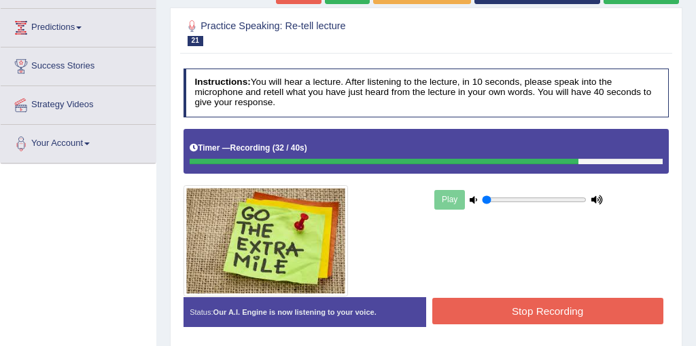
click at [523, 305] on button "Stop Recording" at bounding box center [547, 311] width 231 height 26
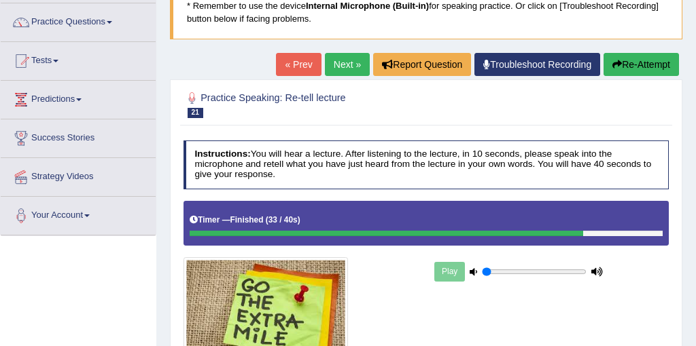
scroll to position [82, 0]
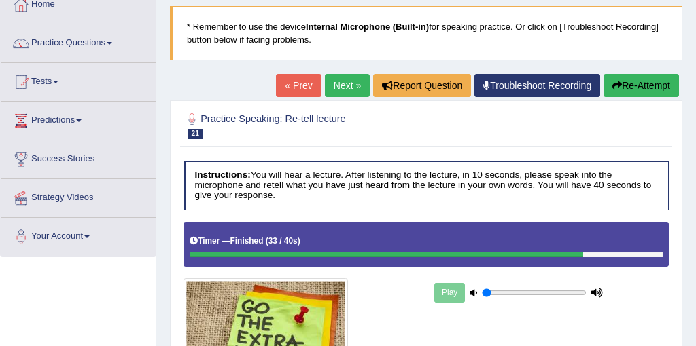
click at [336, 84] on link "Next »" at bounding box center [347, 85] width 45 height 23
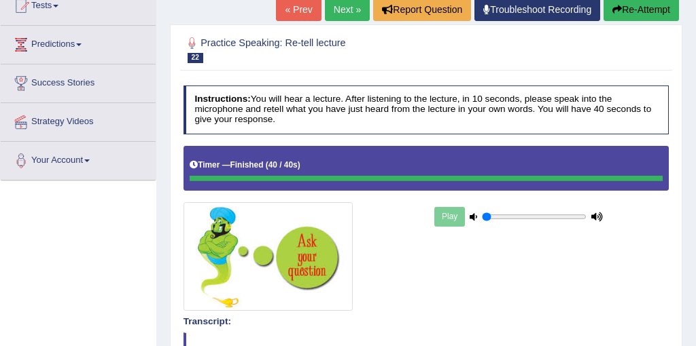
scroll to position [149, 0]
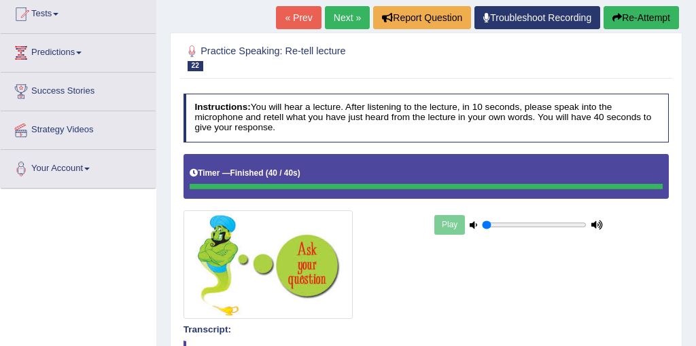
click at [335, 16] on link "Next »" at bounding box center [347, 17] width 45 height 23
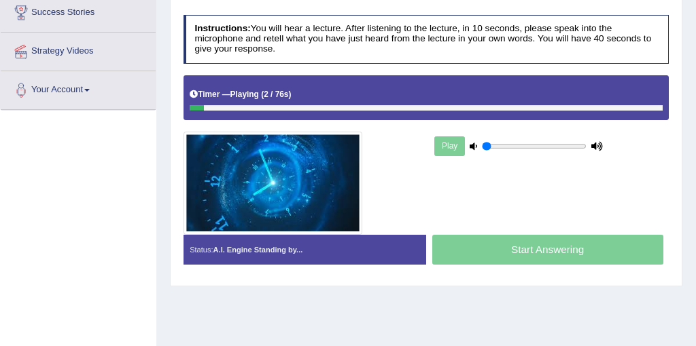
scroll to position [230, 0]
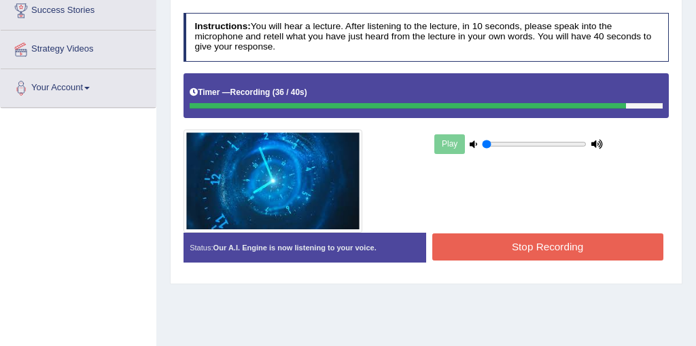
click at [549, 243] on button "Stop Recording" at bounding box center [547, 247] width 231 height 26
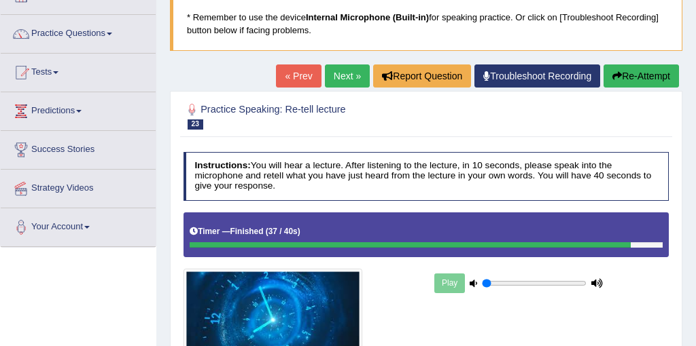
scroll to position [0, 0]
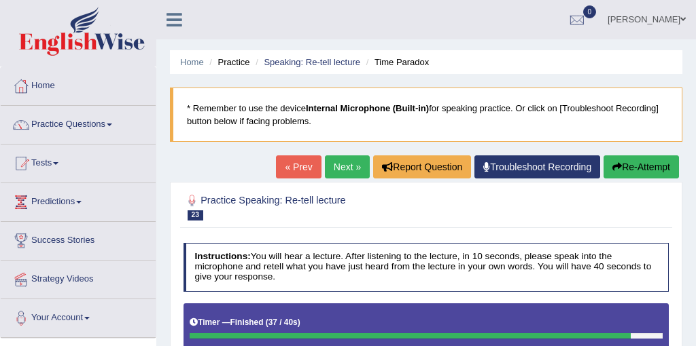
click at [346, 171] on link "Next »" at bounding box center [347, 167] width 45 height 23
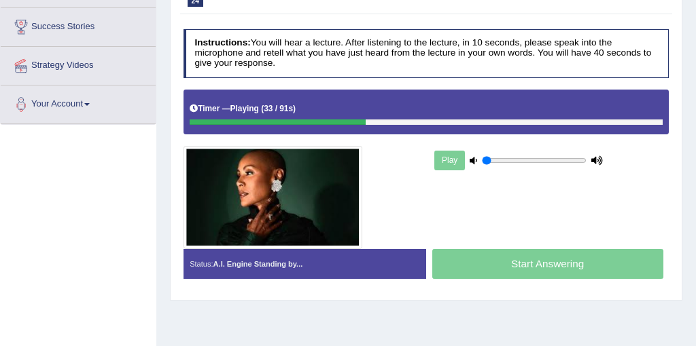
scroll to position [215, 0]
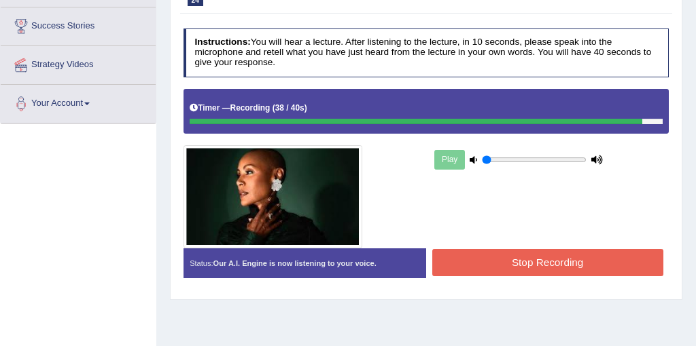
click at [565, 275] on button "Stop Recording" at bounding box center [547, 262] width 231 height 26
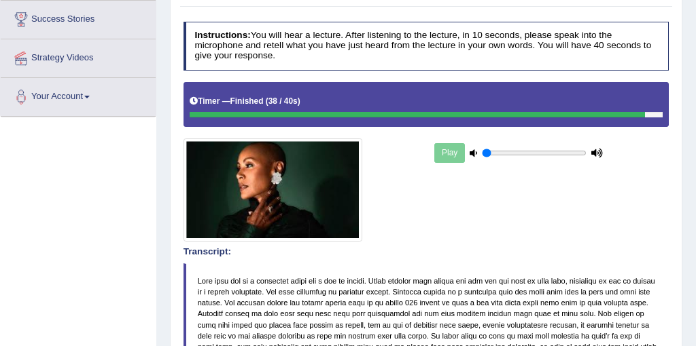
scroll to position [0, 0]
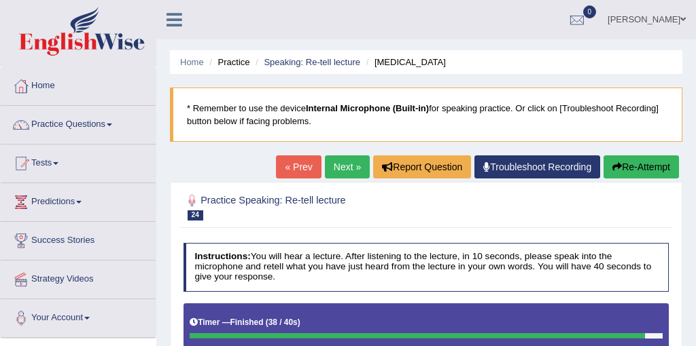
click at [348, 169] on link "Next »" at bounding box center [347, 167] width 45 height 23
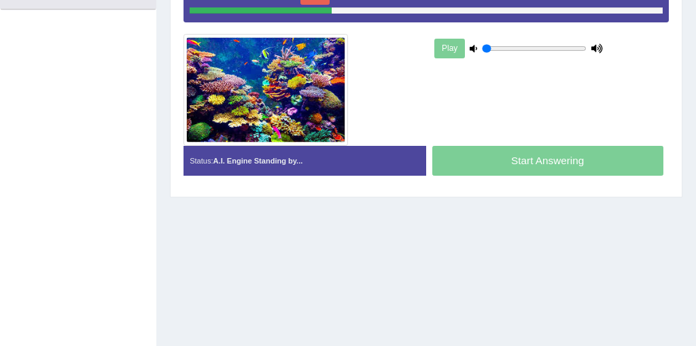
scroll to position [321, 0]
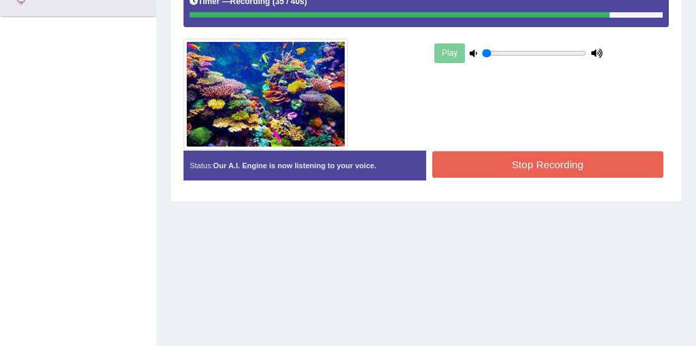
click at [587, 153] on button "Stop Recording" at bounding box center [547, 164] width 231 height 26
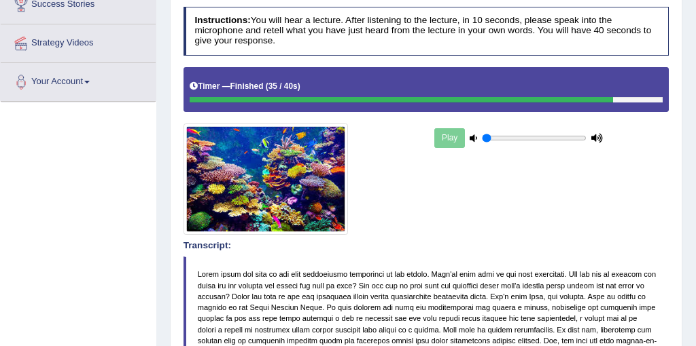
scroll to position [0, 0]
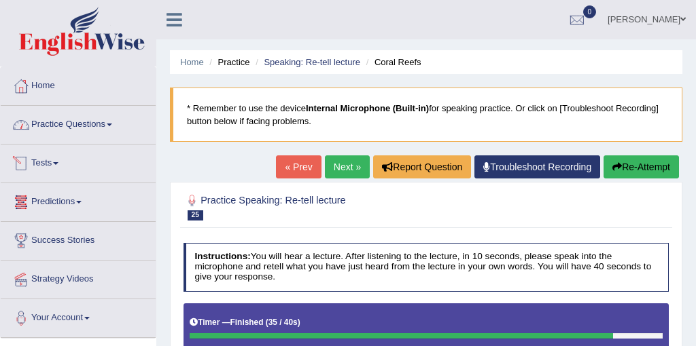
click at [88, 124] on link "Practice Questions" at bounding box center [78, 123] width 155 height 34
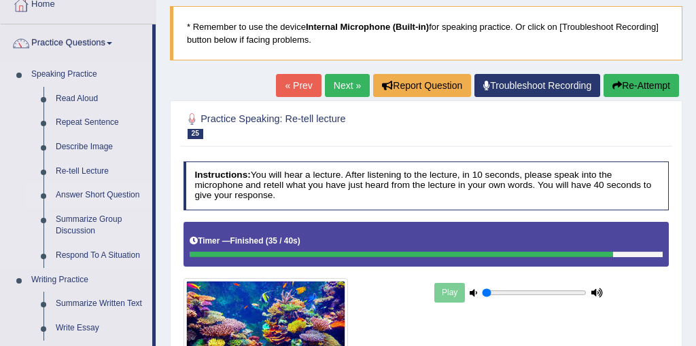
scroll to position [100, 0]
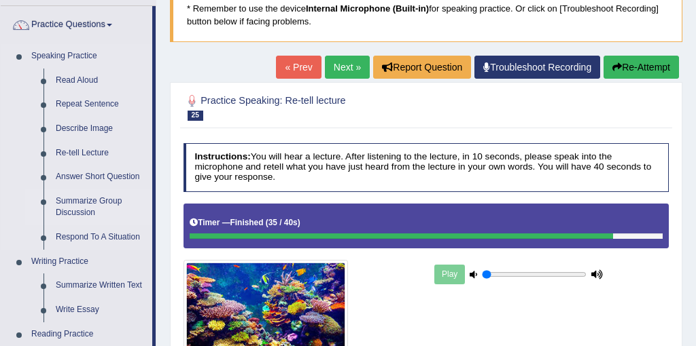
click at [83, 205] on link "Summarize Group Discussion" at bounding box center [101, 208] width 103 height 36
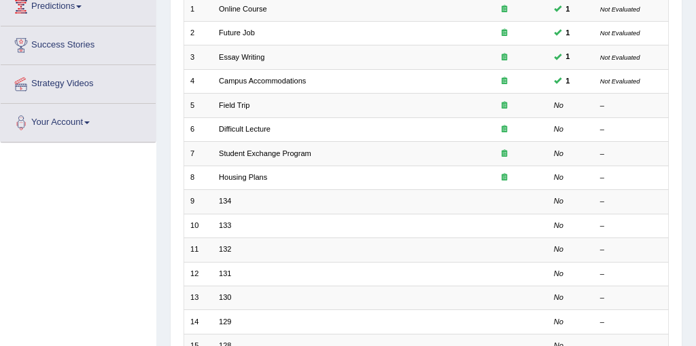
scroll to position [195, 0]
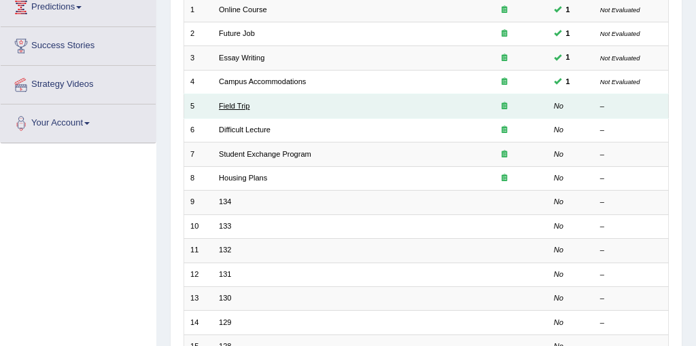
click at [228, 109] on link "Field Trip" at bounding box center [234, 106] width 31 height 8
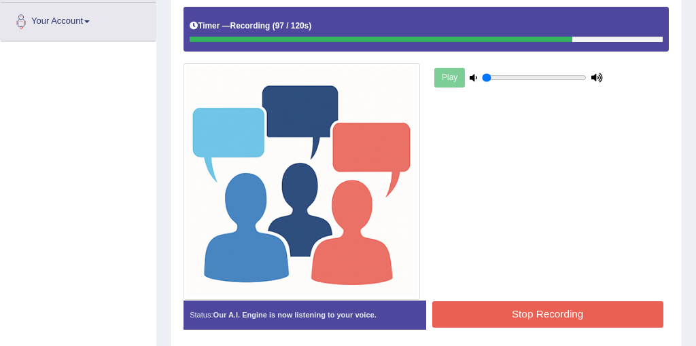
scroll to position [340, 0]
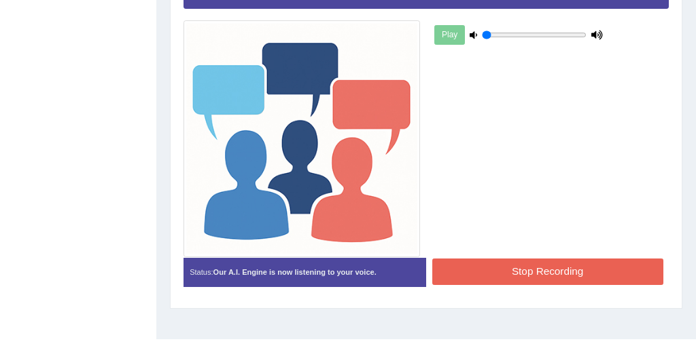
click at [537, 280] on button "Stop Recording" at bounding box center [547, 272] width 231 height 26
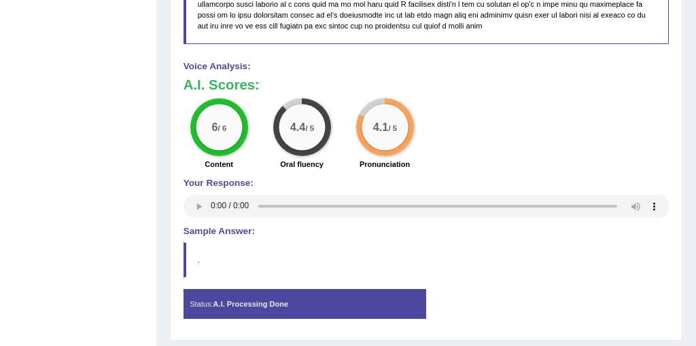
scroll to position [992, 0]
